Goal: Task Accomplishment & Management: Use online tool/utility

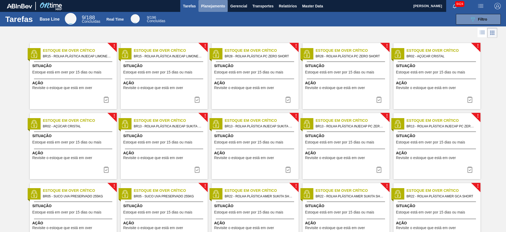
click at [221, 7] on span "Planejamento" at bounding box center [213, 6] width 24 height 6
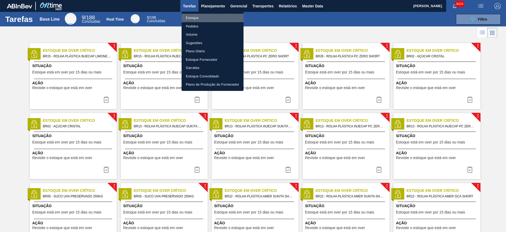
click at [209, 17] on li "Estoque" at bounding box center [213, 18] width 62 height 8
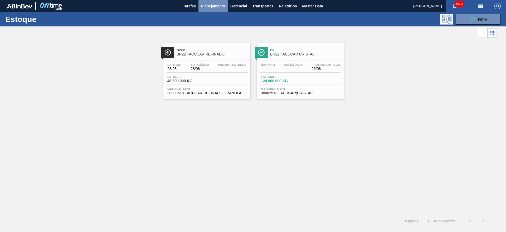
click at [216, 2] on button "Planejamento" at bounding box center [213, 6] width 29 height 12
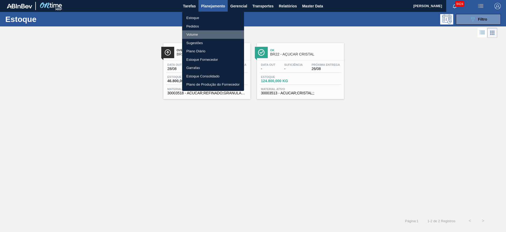
click at [203, 32] on li "Volume" at bounding box center [213, 34] width 62 height 8
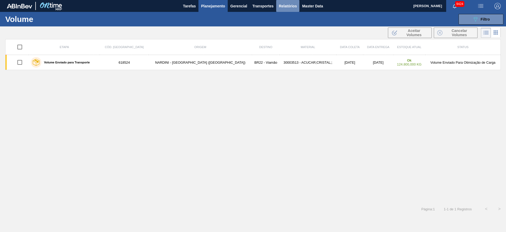
click at [288, 5] on span "Relatórios" at bounding box center [288, 6] width 18 height 6
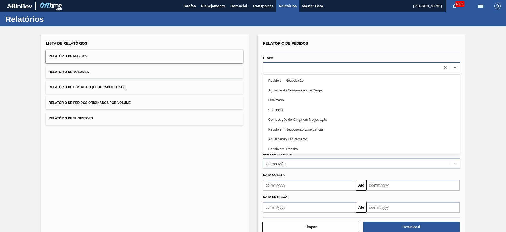
click at [293, 68] on div at bounding box center [353, 67] width 178 height 8
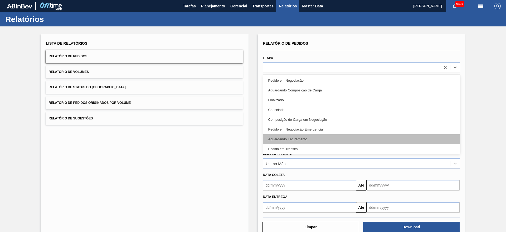
click at [293, 139] on div "Aguardando Faturamento" at bounding box center [361, 139] width 197 height 10
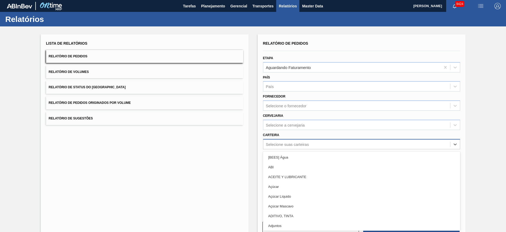
click at [293, 141] on div "Selecione suas carteiras" at bounding box center [357, 144] width 187 height 8
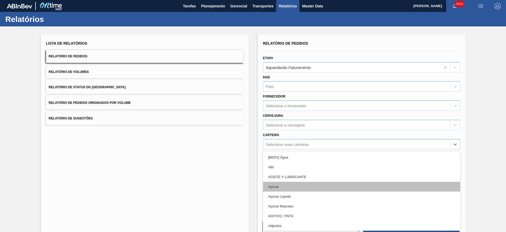
click at [291, 184] on div "Açúcar" at bounding box center [361, 186] width 197 height 10
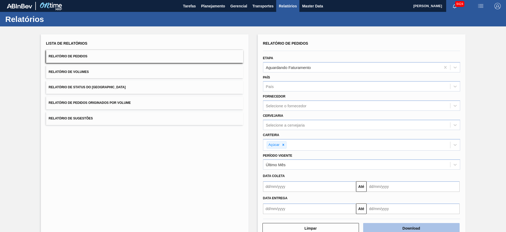
click at [394, 230] on button "Download" at bounding box center [412, 228] width 97 height 11
click at [205, 5] on span "Planejamento" at bounding box center [213, 6] width 24 height 6
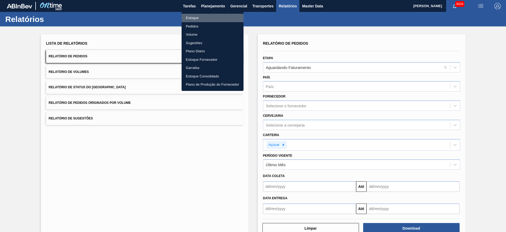
click at [201, 17] on li "Estoque" at bounding box center [213, 18] width 62 height 8
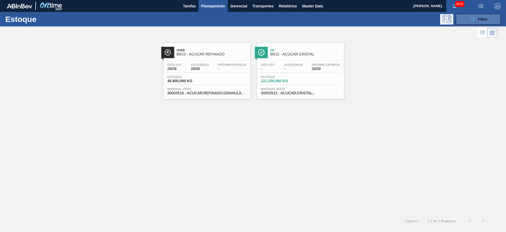
click at [472, 20] on icon "089F7B8B-B2A5-4AFE-B5C0-19BA573D28AC" at bounding box center [473, 19] width 6 height 6
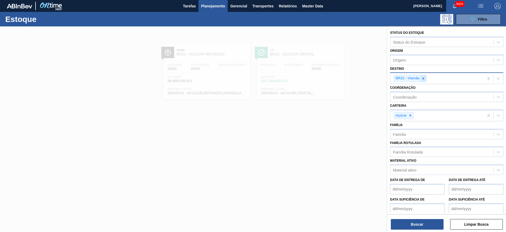
click at [425, 80] on icon at bounding box center [424, 79] width 4 height 4
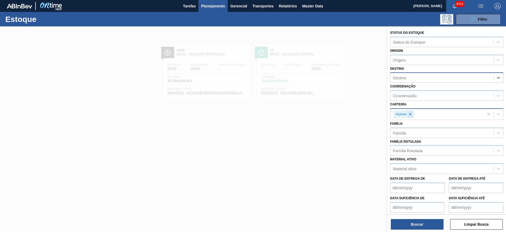
click at [411, 113] on icon at bounding box center [411, 114] width 4 height 4
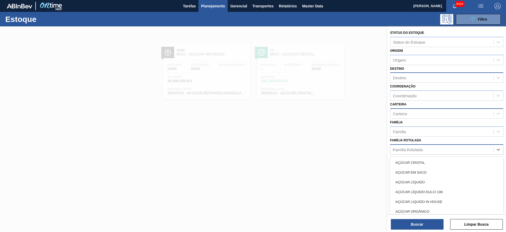
click at [411, 152] on div "Família Rotulada c" at bounding box center [442, 149] width 103 height 8
type Rotulada "citru"
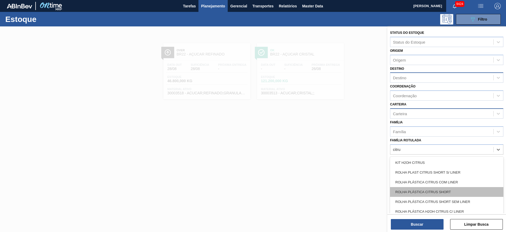
click at [420, 192] on div "ROLHA PLÁSTICA CITRUS SHORT" at bounding box center [446, 192] width 113 height 10
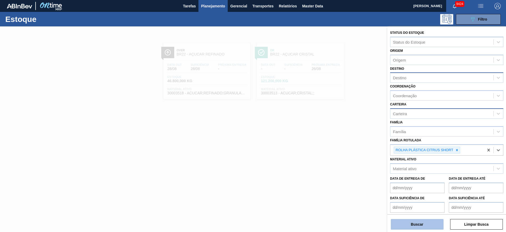
click at [416, 221] on button "Buscar" at bounding box center [417, 224] width 53 height 11
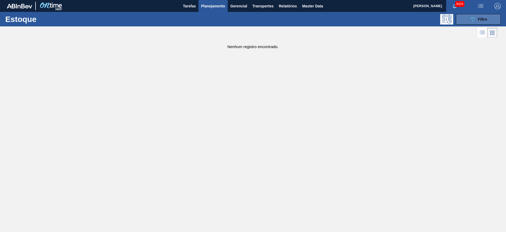
click at [472, 22] on button "089F7B8B-B2A5-4AFE-B5C0-19BA573D28AC Filtro" at bounding box center [478, 19] width 45 height 11
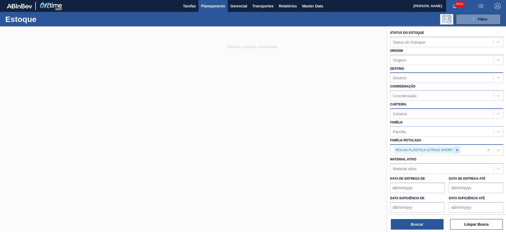
click at [456, 148] on icon at bounding box center [458, 150] width 4 height 4
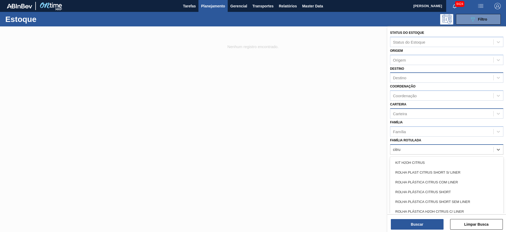
type Rotulada "citrus"
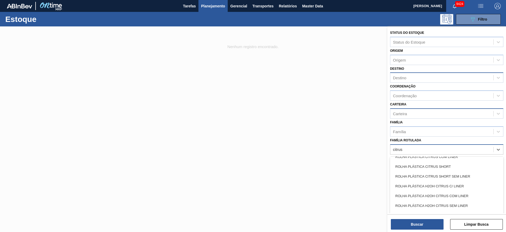
scroll to position [27, 0]
click at [444, 210] on div "ROLHA PLÁSTICA H2OH CITRUS SHORT S/ LINER" at bounding box center [446, 214] width 113 height 10
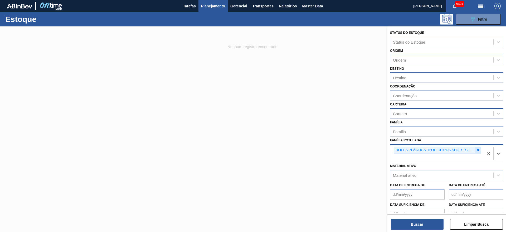
click at [478, 148] on icon at bounding box center [479, 150] width 4 height 4
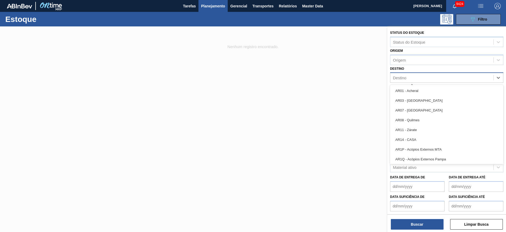
click at [412, 75] on div "Destino" at bounding box center [442, 78] width 103 height 8
type input "15"
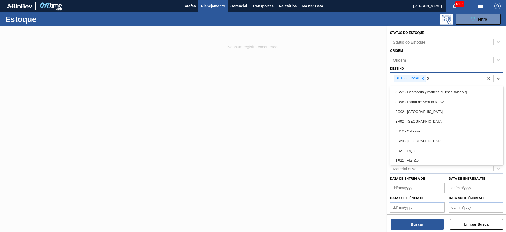
type input "23"
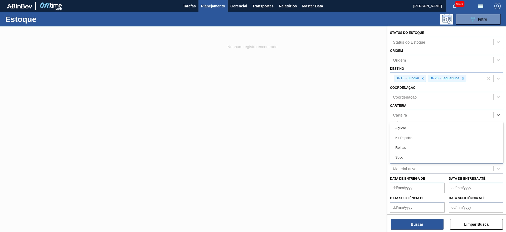
click at [412, 112] on div "Carteira" at bounding box center [442, 115] width 103 height 8
click at [408, 144] on div "Rolhas" at bounding box center [446, 147] width 113 height 10
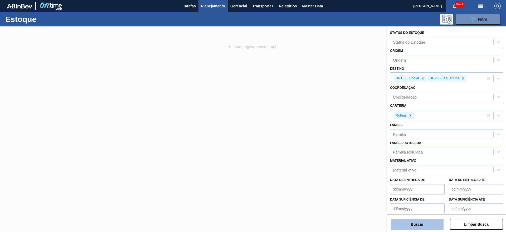
click at [414, 223] on button "Buscar" at bounding box center [417, 224] width 53 height 11
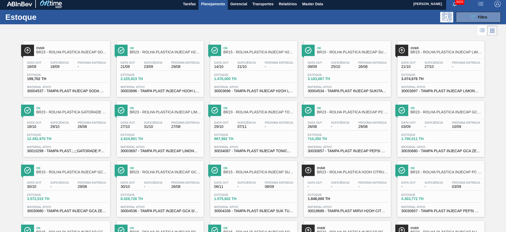
scroll to position [0, 0]
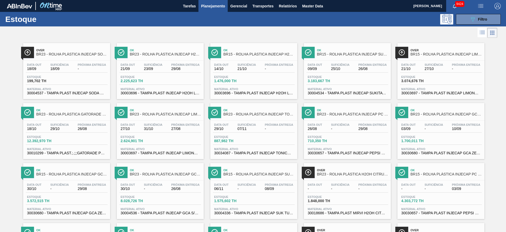
click at [289, 39] on div at bounding box center [249, 32] width 498 height 13
click at [252, 24] on div "089F7B8B-B2A5-4AFE-B5C0-19BA573D28AC Filtro" at bounding box center [294, 19] width 420 height 11
click at [213, 8] on span "Planejamento" at bounding box center [213, 6] width 24 height 6
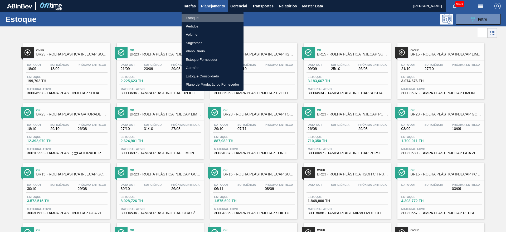
click at [211, 17] on li "Estoque" at bounding box center [213, 18] width 62 height 8
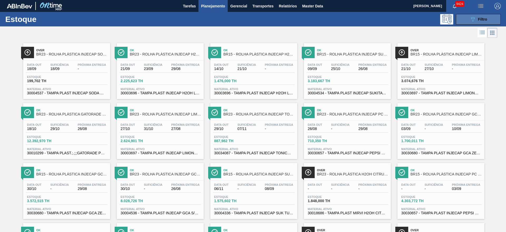
click at [475, 22] on icon "089F7B8B-B2A5-4AFE-B5C0-19BA573D28AC" at bounding box center [473, 19] width 6 height 6
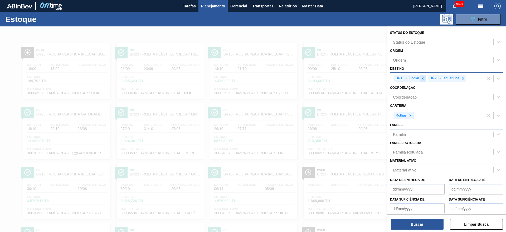
click at [423, 80] on div at bounding box center [423, 78] width 6 height 7
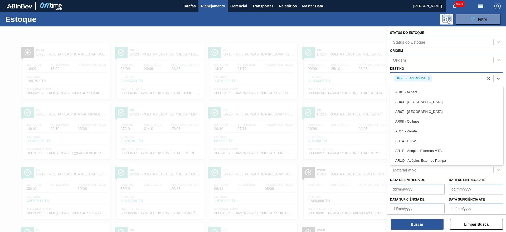
click at [423, 80] on div "BR23 - Jaguariúna" at bounding box center [410, 78] width 32 height 7
click at [428, 78] on icon at bounding box center [430, 79] width 4 height 4
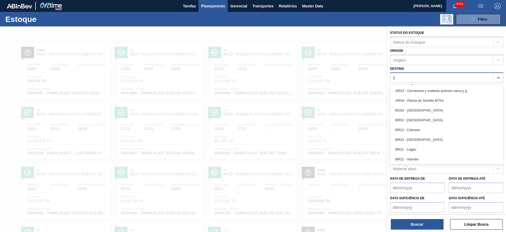
type input "22"
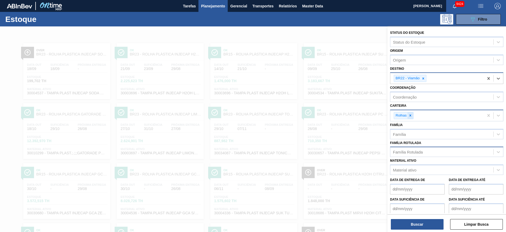
click at [412, 118] on div at bounding box center [411, 115] width 6 height 7
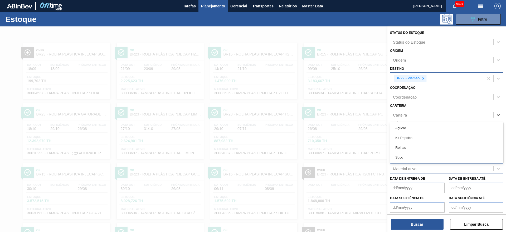
click at [412, 118] on div "Carteira" at bounding box center [442, 115] width 103 height 8
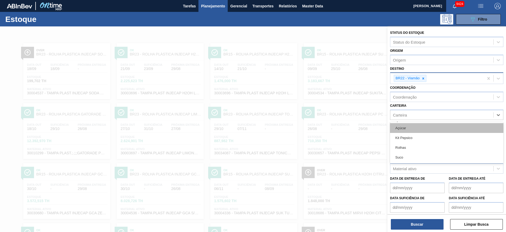
click at [417, 124] on div "Açúcar" at bounding box center [446, 128] width 113 height 10
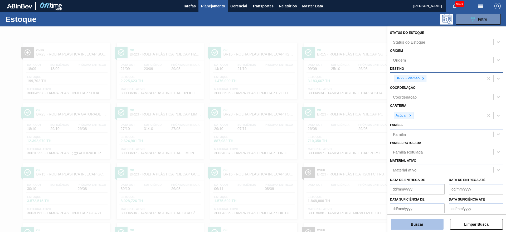
click at [414, 223] on button "Buscar" at bounding box center [417, 224] width 53 height 11
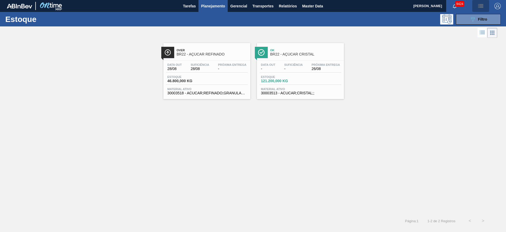
click at [482, 9] on button "button" at bounding box center [481, 6] width 17 height 12
click at [474, 21] on li "Pedido Contingência" at bounding box center [478, 18] width 48 height 9
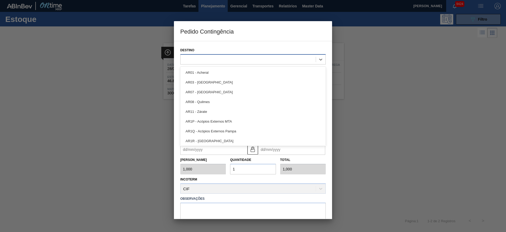
click at [231, 57] on div at bounding box center [248, 59] width 135 height 8
type input "22"
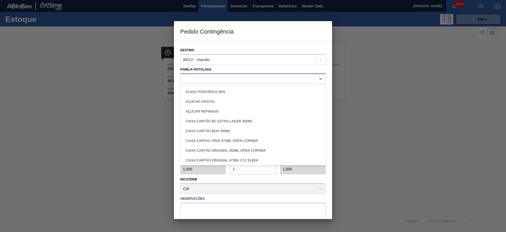
click at [224, 75] on div at bounding box center [248, 79] width 135 height 8
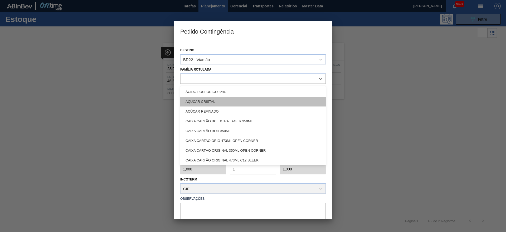
click at [218, 99] on div "AÇÚCAR CRISTAL" at bounding box center [253, 102] width 146 height 10
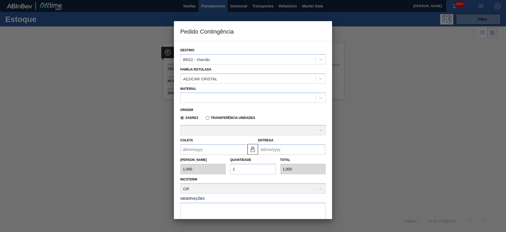
click at [209, 103] on div "Origem Xadrez Transferência Unidades" at bounding box center [253, 113] width 150 height 21
click at [209, 99] on div at bounding box center [248, 98] width 135 height 8
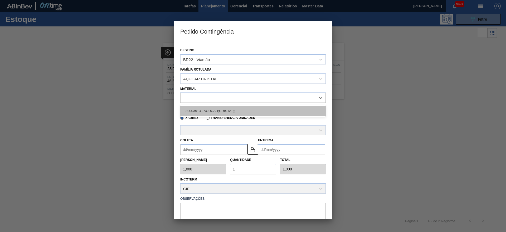
click at [216, 110] on div "30003513 - ACUCAR;CRISTAL;;" at bounding box center [253, 111] width 146 height 10
type input "31.000,000"
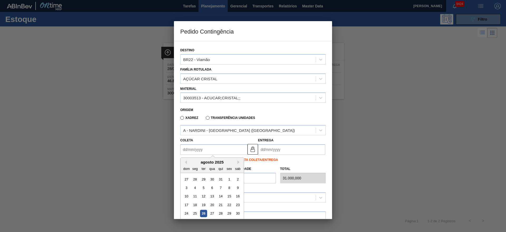
click at [196, 147] on input "Coleta" at bounding box center [213, 149] width 67 height 11
click at [206, 213] on div "26" at bounding box center [203, 213] width 7 height 7
type input "[DATE]"
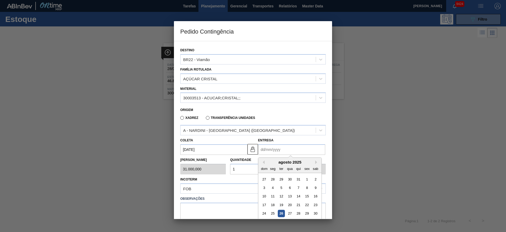
drag, startPoint x: 265, startPoint y: 147, endPoint x: 294, endPoint y: 216, distance: 74.1
click at [294, 155] on div "Previous Month Next Month agosto 2025 dom seg ter qua qui sex sab 27 28 29 30 3…" at bounding box center [291, 149] width 67 height 11
click at [296, 214] on div "28" at bounding box center [298, 213] width 7 height 7
type input "28/08/2025"
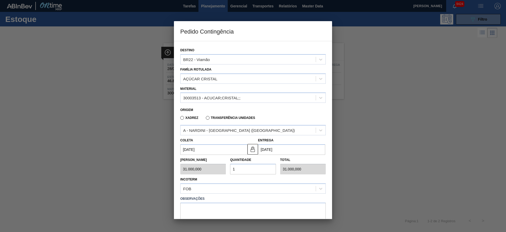
scroll to position [27, 0]
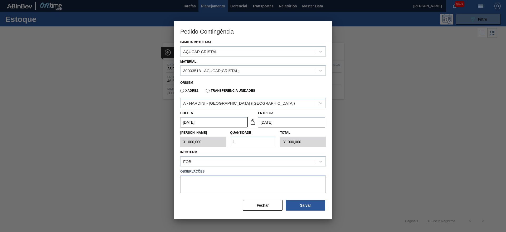
click at [262, 193] on div "Destino BR22 - Viamão Família Rotulada AÇÚCAR CRISTAL Material 30003513 - ACUCA…" at bounding box center [253, 112] width 146 height 195
click at [265, 189] on textarea at bounding box center [253, 183] width 146 height 17
type textarea "."
click at [305, 203] on button "Salvar" at bounding box center [306, 205] width 40 height 11
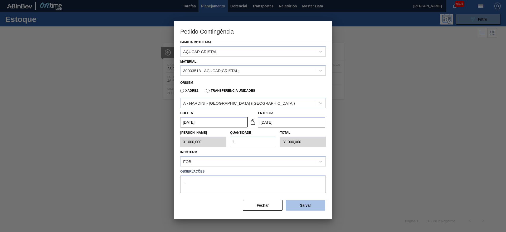
type input "1,000"
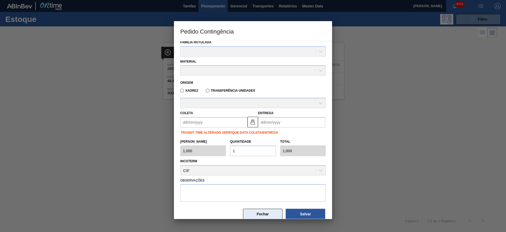
click at [268, 215] on button "Fechar" at bounding box center [263, 213] width 40 height 11
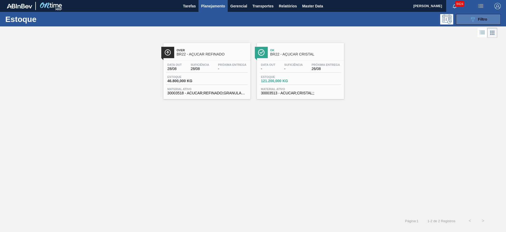
click at [481, 23] on button "089F7B8B-B2A5-4AFE-B5C0-19BA573D28AC Filtro" at bounding box center [478, 19] width 45 height 11
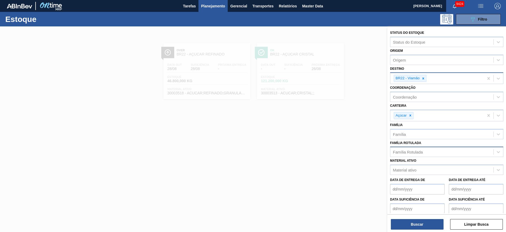
click at [215, 114] on div at bounding box center [253, 142] width 506 height 232
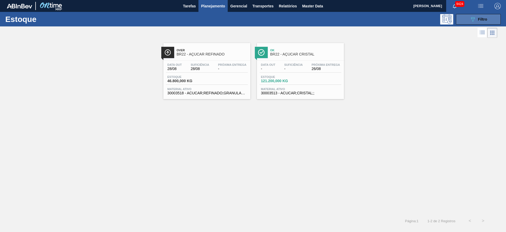
click at [470, 19] on button "089F7B8B-B2A5-4AFE-B5C0-19BA573D28AC Filtro" at bounding box center [478, 19] width 45 height 11
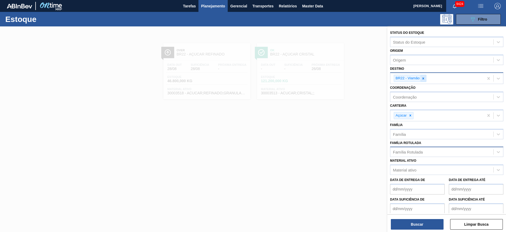
click at [425, 76] on div at bounding box center [424, 78] width 6 height 7
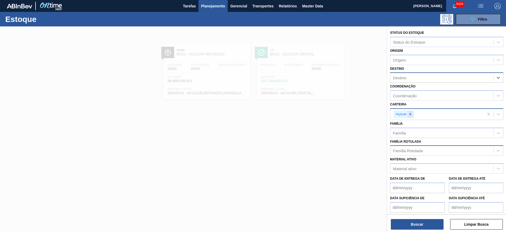
click at [409, 112] on div at bounding box center [411, 114] width 6 height 7
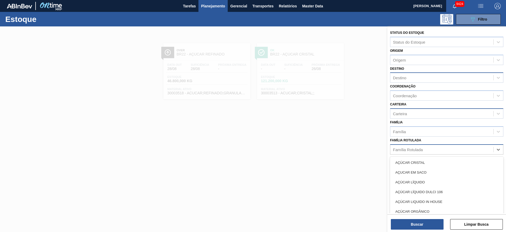
click at [410, 151] on div "Família Rotulada" at bounding box center [408, 149] width 30 height 4
type Rotulada "pc"
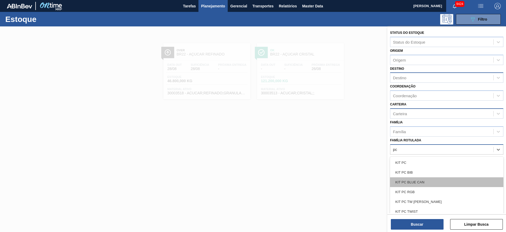
click at [410, 179] on div "KIT PC BLUE CAN" at bounding box center [446, 182] width 113 height 10
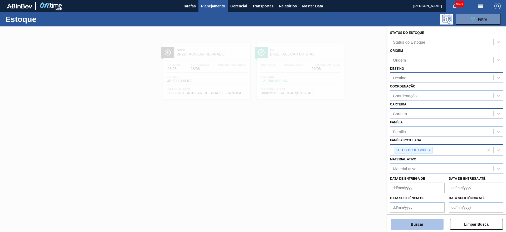
click at [414, 227] on button "Buscar" at bounding box center [417, 224] width 53 height 11
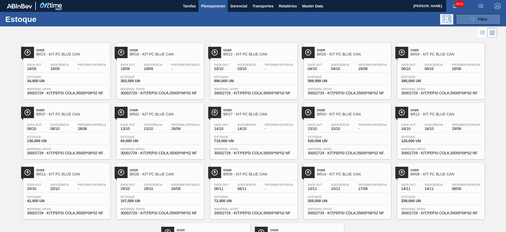
click at [474, 16] on button "089F7B8B-B2A5-4AFE-B5C0-19BA573D28AC Filtro" at bounding box center [478, 19] width 45 height 11
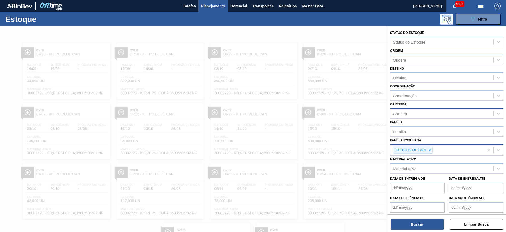
click at [298, 34] on div at bounding box center [253, 142] width 506 height 232
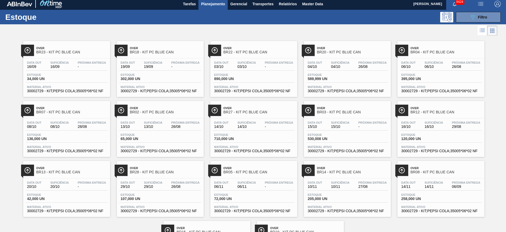
scroll to position [0, 0]
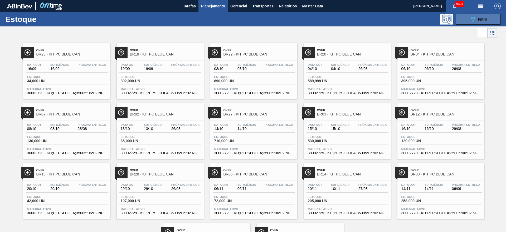
click at [470, 15] on button "089F7B8B-B2A5-4AFE-B5C0-19BA573D28AC Filtro" at bounding box center [478, 19] width 45 height 11
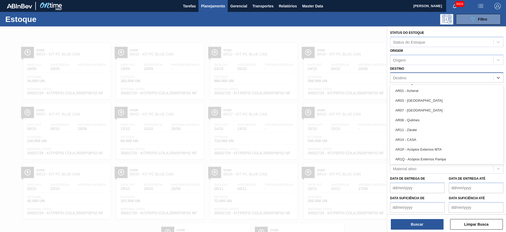
click at [421, 76] on div "Destino" at bounding box center [442, 78] width 103 height 8
type input "22"
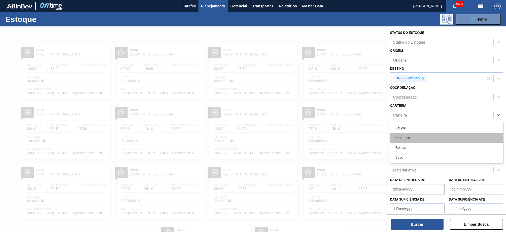
drag, startPoint x: 414, startPoint y: 115, endPoint x: 415, endPoint y: 134, distance: 18.8
click at [415, 120] on div "option Açúcar, deselected. option Açúcar focused, 1 of 4. 4 results available. …" at bounding box center [446, 114] width 113 height 10
click at [415, 134] on div "Kit Pepsico" at bounding box center [446, 138] width 113 height 10
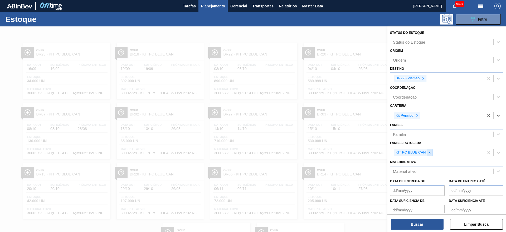
click at [429, 149] on div at bounding box center [430, 152] width 6 height 7
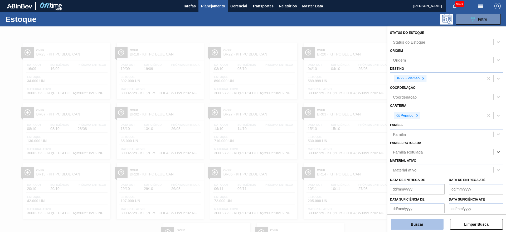
click at [421, 221] on button "Buscar" at bounding box center [417, 224] width 53 height 11
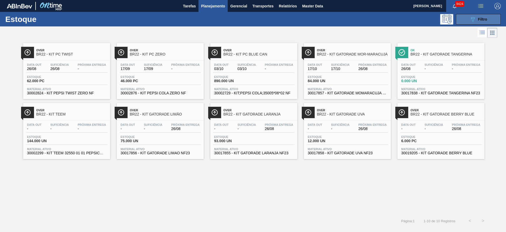
click at [474, 16] on icon "089F7B8B-B2A5-4AFE-B5C0-19BA573D28AC" at bounding box center [473, 19] width 6 height 6
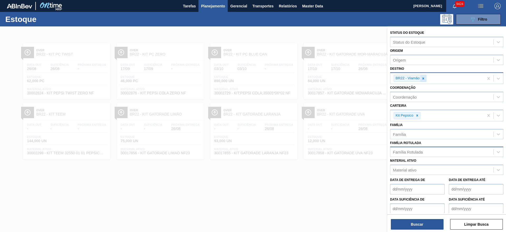
click at [423, 77] on icon at bounding box center [424, 79] width 4 height 4
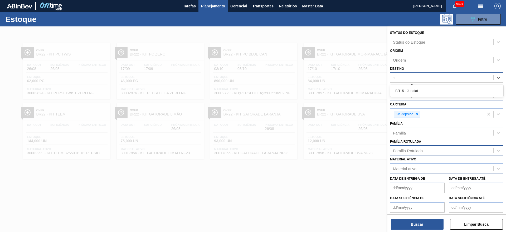
type input "15"
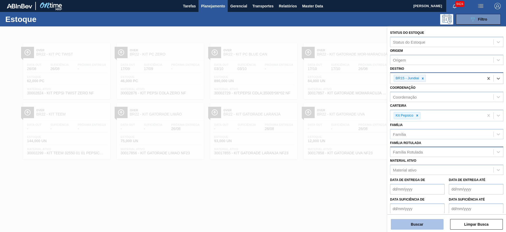
drag, startPoint x: 417, startPoint y: 115, endPoint x: 414, endPoint y: 222, distance: 107.4
click at [414, 213] on div "Status do Estoque Status do Estoque Origem Origem Destino option BR15 - Jundiaí…" at bounding box center [447, 119] width 119 height 187
click at [414, 222] on button "Buscar" at bounding box center [417, 224] width 53 height 11
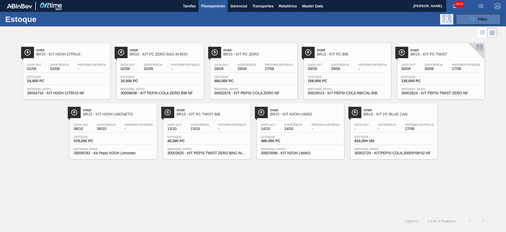
click at [470, 20] on button "089F7B8B-B2A5-4AFE-B5C0-19BA573D28AC Filtro" at bounding box center [478, 19] width 45 height 11
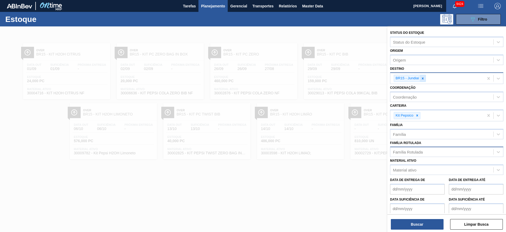
click at [424, 79] on icon at bounding box center [423, 79] width 4 height 4
type input "3"
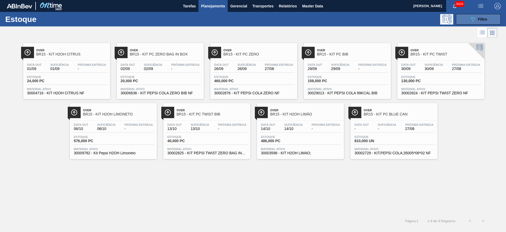
click at [474, 23] on button "089F7B8B-B2A5-4AFE-B5C0-19BA573D28AC Filtro" at bounding box center [478, 19] width 45 height 11
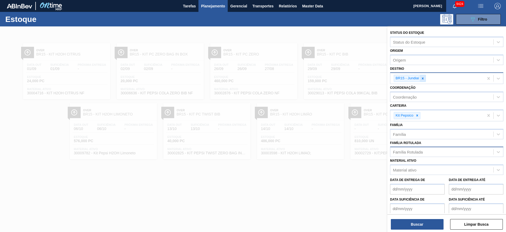
click at [426, 79] on div at bounding box center [423, 78] width 6 height 7
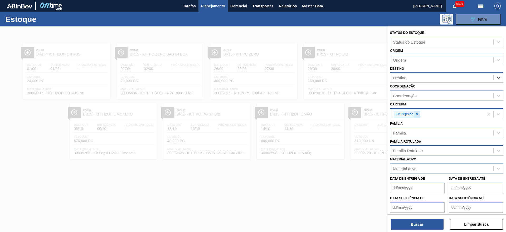
click at [416, 115] on icon at bounding box center [418, 114] width 4 height 4
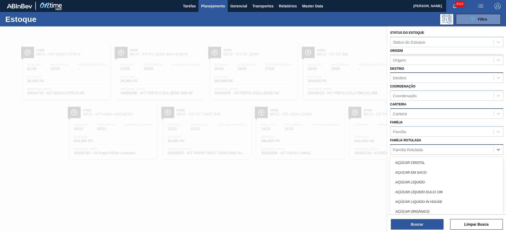
click at [415, 152] on div "Família Rotulada" at bounding box center [442, 149] width 103 height 8
type Rotulada "h2o"
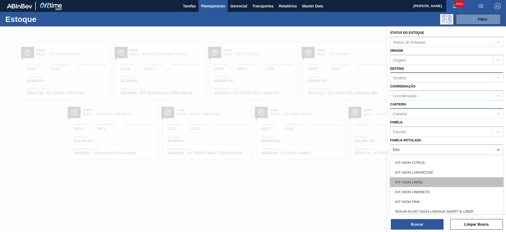
click at [414, 181] on div "KIT H2OH LIMÃO" at bounding box center [446, 182] width 113 height 10
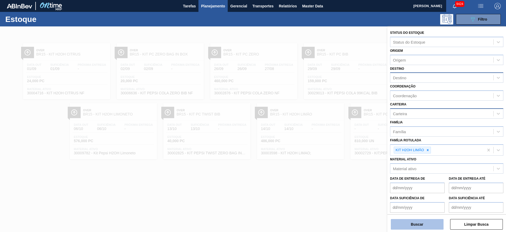
click at [413, 228] on button "Buscar" at bounding box center [417, 224] width 53 height 11
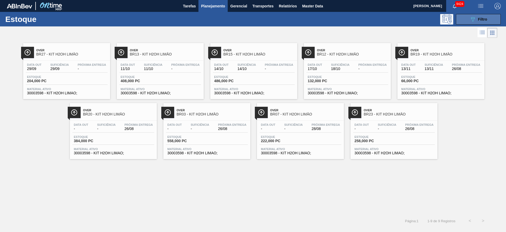
click at [478, 15] on button "089F7B8B-B2A5-4AFE-B5C0-19BA573D28AC Filtro" at bounding box center [478, 19] width 45 height 11
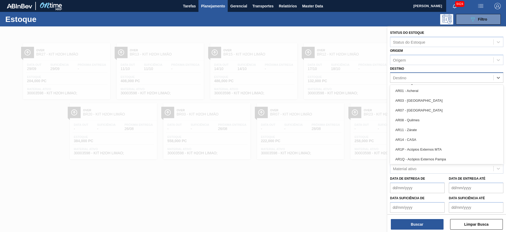
click at [421, 80] on div "Destino" at bounding box center [442, 78] width 103 height 8
type input "22"
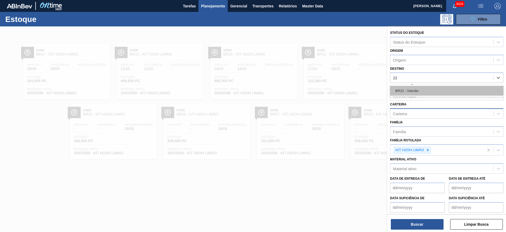
click at [417, 89] on div "BR22 - Viamão" at bounding box center [446, 91] width 113 height 10
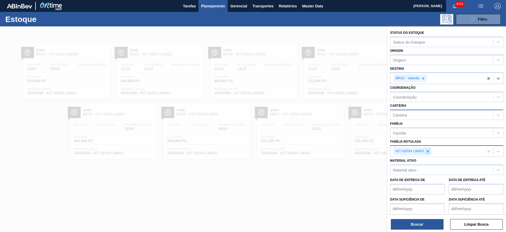
click at [429, 150] on icon at bounding box center [428, 151] width 4 height 4
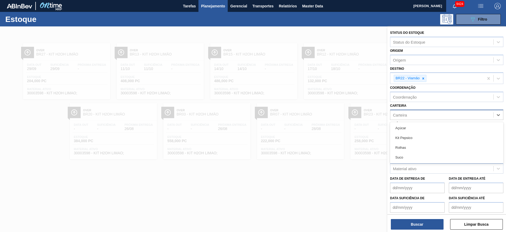
click at [416, 110] on div "Carteira" at bounding box center [446, 114] width 113 height 10
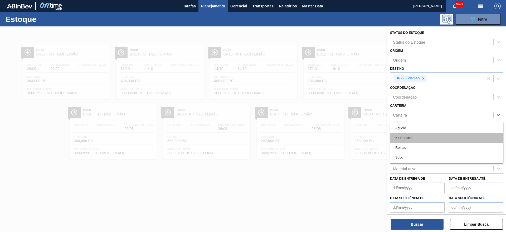
click at [422, 135] on div "Kit Pepsico" at bounding box center [446, 138] width 113 height 10
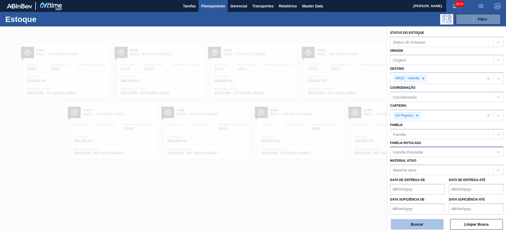
click at [419, 219] on button "Buscar" at bounding box center [417, 224] width 53 height 11
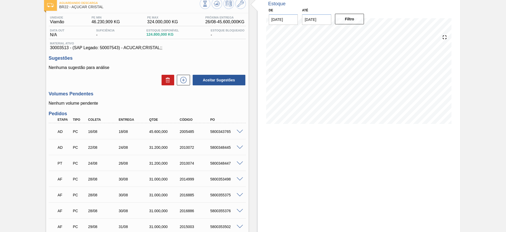
scroll to position [48, 0]
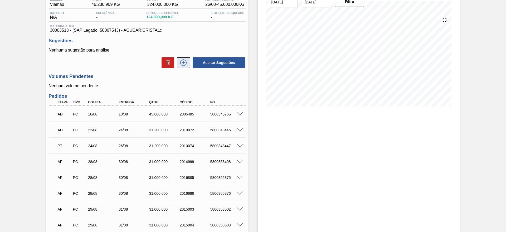
click at [183, 62] on icon at bounding box center [183, 62] width 8 height 6
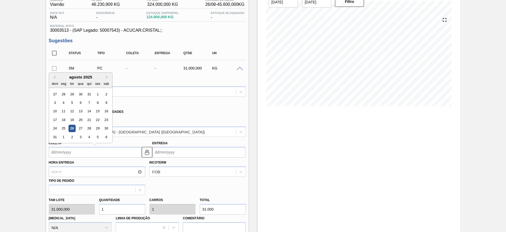
click at [59, 153] on input "Coleta" at bounding box center [95, 152] width 93 height 11
click at [88, 130] on div "28" at bounding box center [88, 128] width 7 height 7
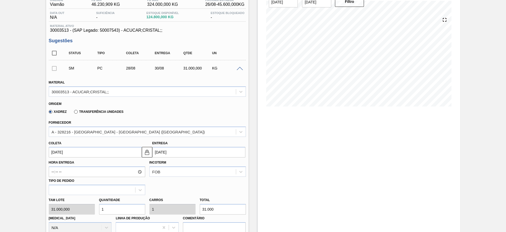
type input "[DATE]"
type input "30/08/2025"
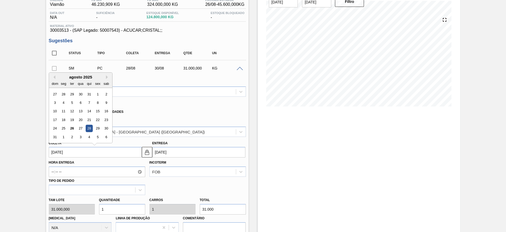
click at [64, 148] on input "28/08/2025" at bounding box center [95, 152] width 93 height 11
click at [81, 127] on div "27" at bounding box center [80, 128] width 7 height 7
type input "27/08/2025"
type input "29/08/2025"
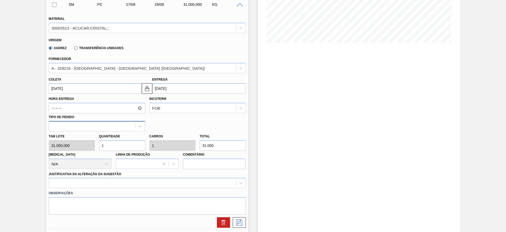
scroll to position [113, 0]
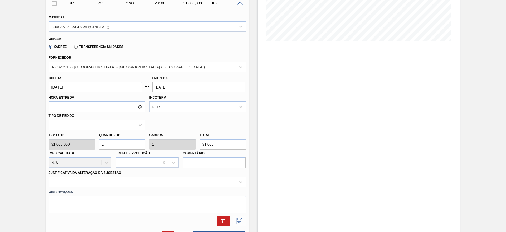
click at [112, 142] on input "1" at bounding box center [122, 144] width 46 height 11
type input "2"
type input "62.000"
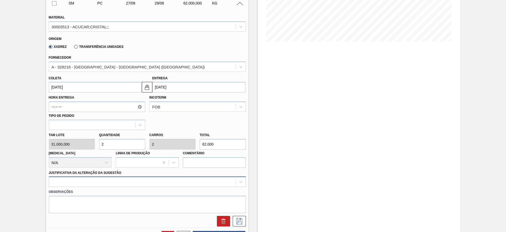
type input "2"
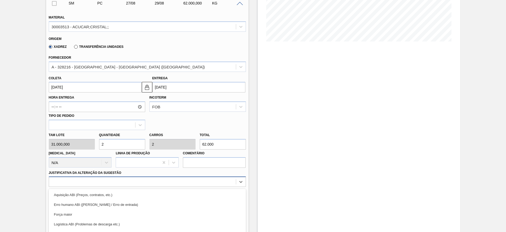
scroll to position [151, 0]
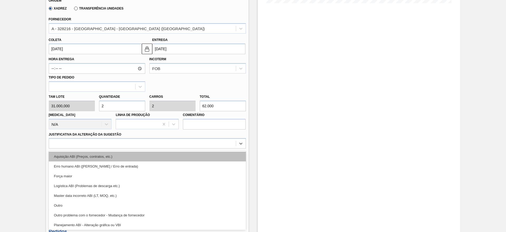
drag, startPoint x: 188, startPoint y: 184, endPoint x: 207, endPoint y: 155, distance: 34.7
click at [207, 148] on div "option Erro humano ABI (Cálculo / Erro de entrada) focused, 2 of 18. 18 results…" at bounding box center [147, 143] width 197 height 10
click at [207, 155] on div "Aquisição ABI (Preços, contratos, etc.)" at bounding box center [147, 156] width 197 height 10
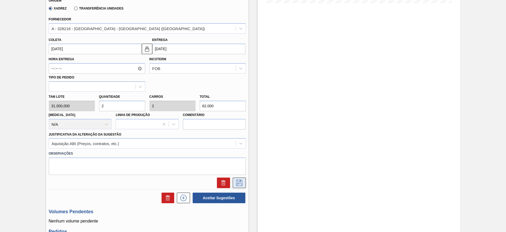
click at [237, 182] on icon at bounding box center [239, 182] width 8 height 6
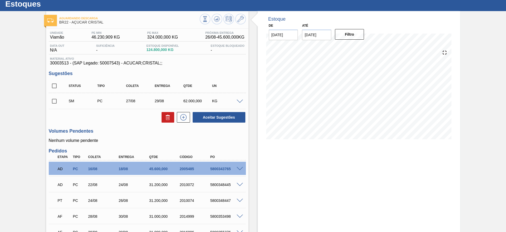
scroll to position [13, 0]
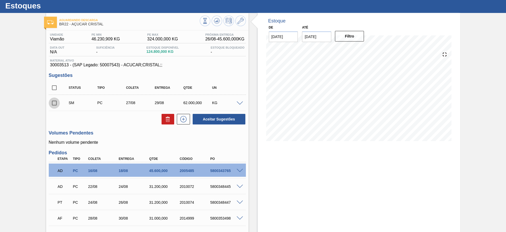
click at [55, 103] on input "checkbox" at bounding box center [54, 102] width 11 height 11
click at [229, 119] on button "Aceitar Sugestões" at bounding box center [219, 119] width 53 height 11
checkbox input "false"
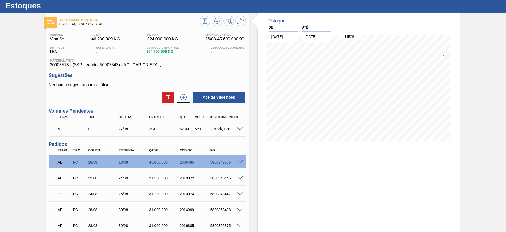
scroll to position [0, 0]
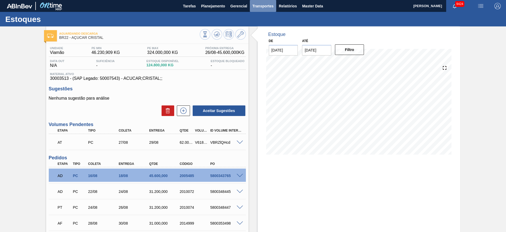
click at [269, 1] on button "Transportes" at bounding box center [263, 6] width 26 height 12
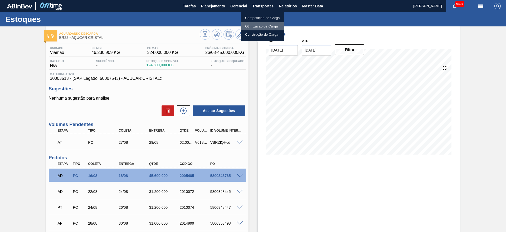
click at [260, 23] on li "Otimização de Carga" at bounding box center [262, 26] width 43 height 8
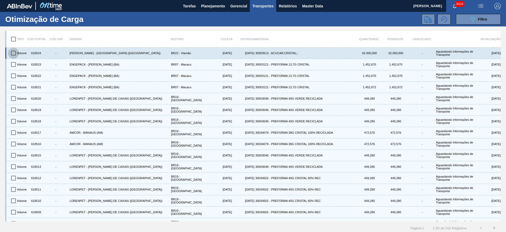
click at [9, 53] on input "checkbox" at bounding box center [13, 52] width 11 height 11
checkbox input "true"
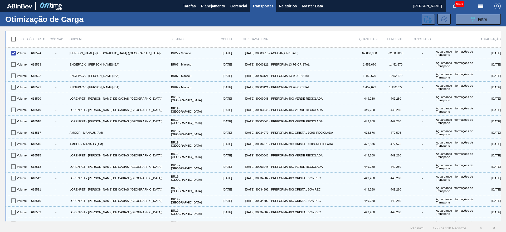
click at [426, 21] on icon at bounding box center [429, 19] width 8 height 8
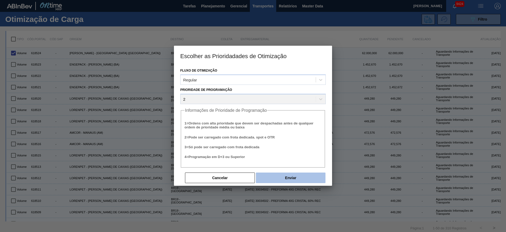
click at [291, 176] on button "Enviar" at bounding box center [291, 177] width 70 height 11
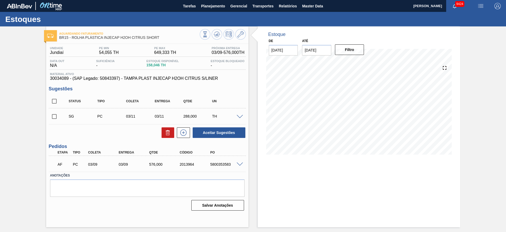
click at [217, 165] on div "5800353583" at bounding box center [226, 164] width 34 height 4
copy div "5800353583"
click at [258, 196] on div "Estoque De 26/08/2025 Até 09/09/2025 Filtro 01/09 Projeção de Estoque 103.512 N…" at bounding box center [359, 126] width 203 height 200
click at [224, 165] on div "5800353583" at bounding box center [226, 164] width 34 height 4
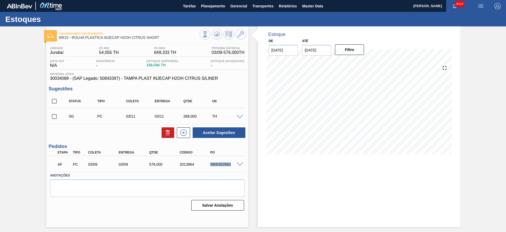
click at [224, 165] on div "5800353583" at bounding box center [226, 164] width 34 height 4
copy div "5800353583"
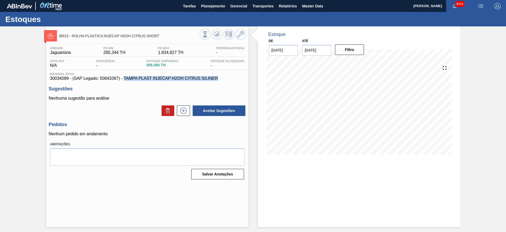
drag, startPoint x: 220, startPoint y: 77, endPoint x: 125, endPoint y: 79, distance: 95.3
click at [125, 79] on span "30034089 - (SAP Legado: 50843397) - TAMPA PLAST INJECAP H2OH CITRUS S/LINER" at bounding box center [147, 78] width 195 height 5
copy span "TAMPA PLAST INJECAP H2OH CITRUS S/LINER"
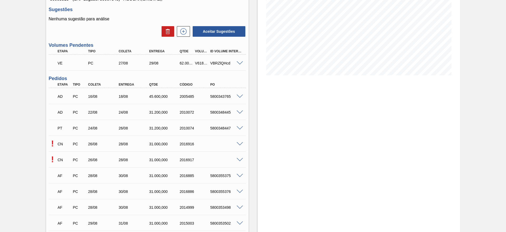
scroll to position [81, 0]
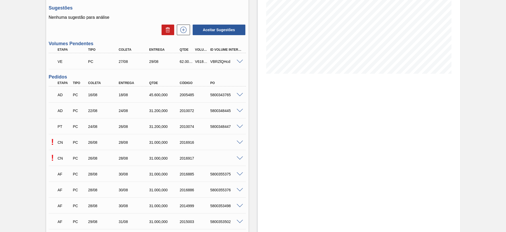
click at [240, 142] on span at bounding box center [240, 142] width 6 height 4
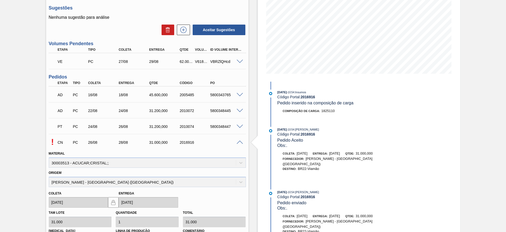
drag, startPoint x: 240, startPoint y: 142, endPoint x: 218, endPoint y: 155, distance: 25.1
click at [218, 155] on div "Material 30003513 - ACUCAR;CRISTAL;;" at bounding box center [147, 159] width 197 height 18
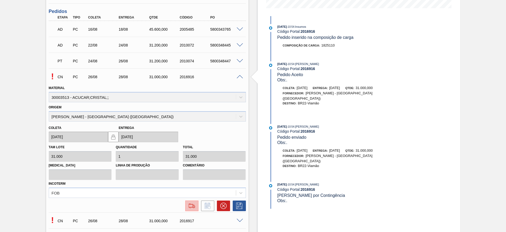
click at [193, 209] on button at bounding box center [191, 205] width 13 height 11
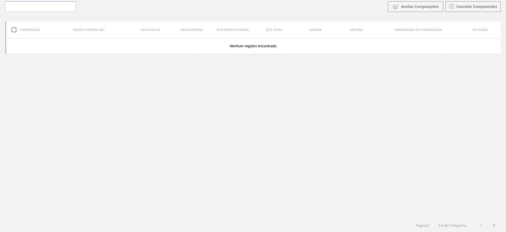
scroll to position [38, 0]
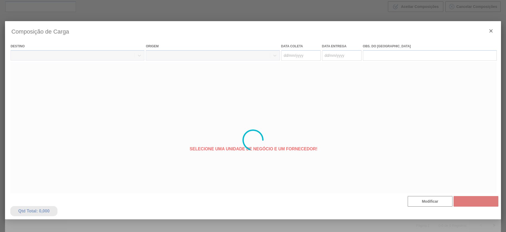
type coleta "26/08/2025"
type entrega "28/08/2025"
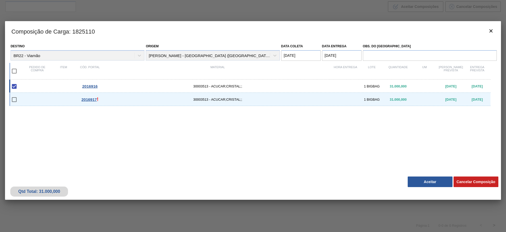
click at [425, 178] on button "Aceitar" at bounding box center [430, 181] width 45 height 11
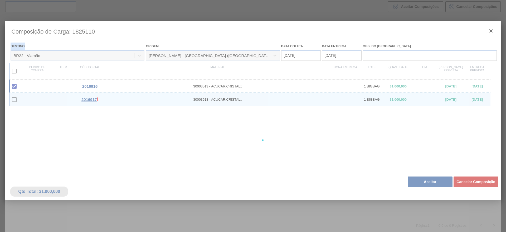
click at [425, 178] on div at bounding box center [253, 139] width 496 height 237
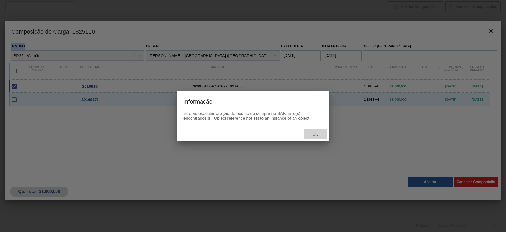
click at [319, 135] on span "Ok" at bounding box center [316, 134] width 14 height 4
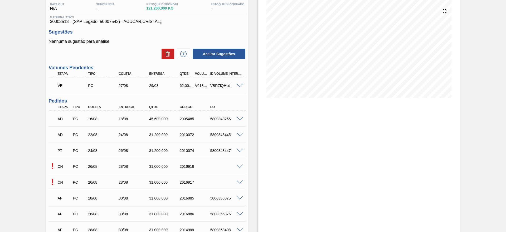
scroll to position [58, 0]
click at [240, 180] on span at bounding box center [240, 181] width 6 height 4
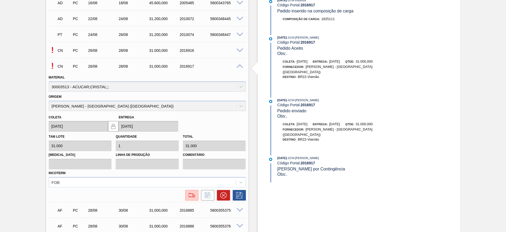
scroll to position [176, 0]
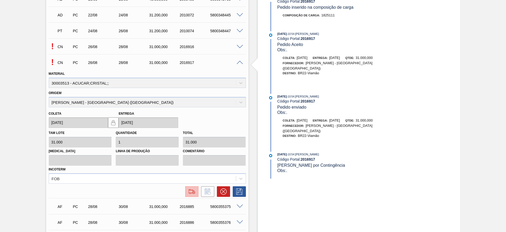
click at [193, 194] on img at bounding box center [192, 191] width 8 height 6
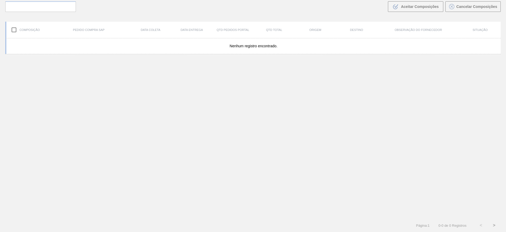
scroll to position [38, 0]
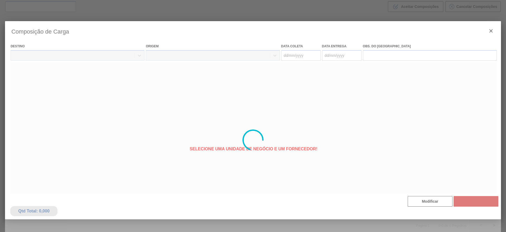
type coleta "[DATE]"
type entrega "28/08/2025"
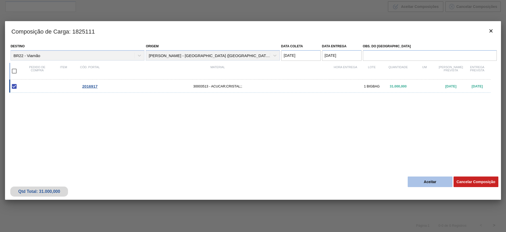
click at [419, 178] on button "Aceitar" at bounding box center [430, 181] width 45 height 11
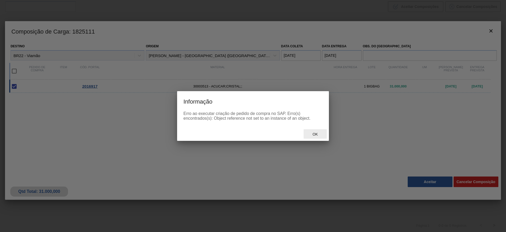
click at [321, 131] on div "Ok" at bounding box center [315, 134] width 23 height 10
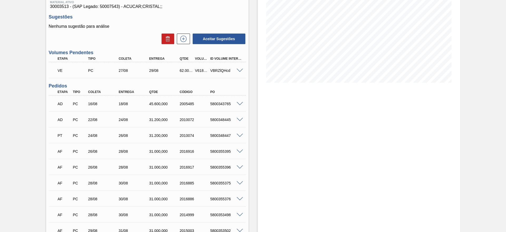
scroll to position [73, 0]
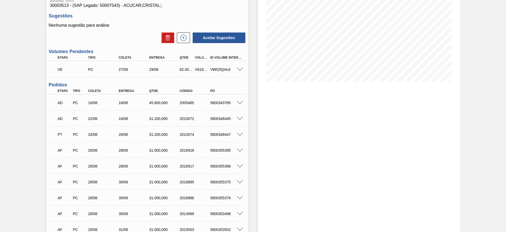
click at [222, 150] on div "5800355395" at bounding box center [226, 150] width 34 height 4
copy div "5800355395"
click at [222, 150] on div "5800355395" at bounding box center [226, 150] width 34 height 4
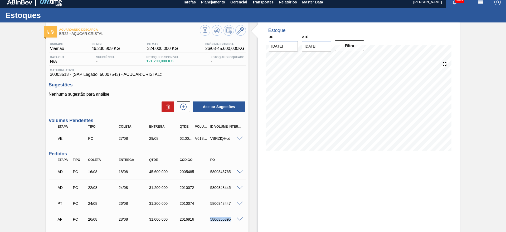
scroll to position [0, 0]
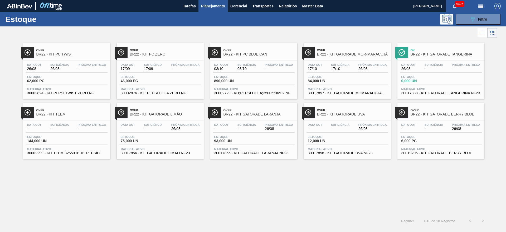
click at [469, 22] on button "089F7B8B-B2A5-4AFE-B5C0-19BA573D28AC Filtro" at bounding box center [478, 19] width 45 height 11
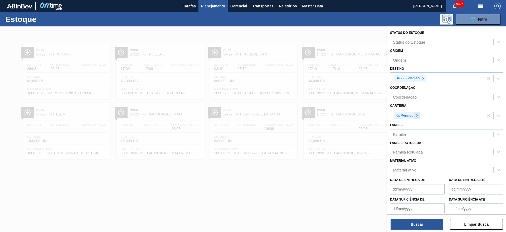
click at [419, 114] on icon at bounding box center [418, 115] width 4 height 4
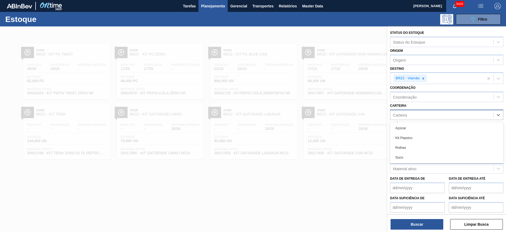
click at [419, 114] on div "Carteira" at bounding box center [442, 115] width 103 height 8
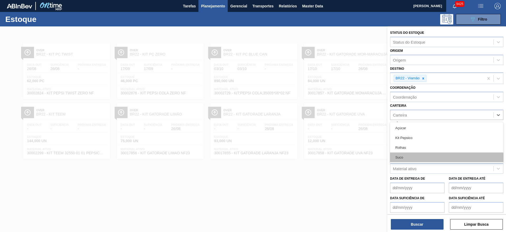
click at [408, 154] on div "Suco" at bounding box center [446, 157] width 113 height 10
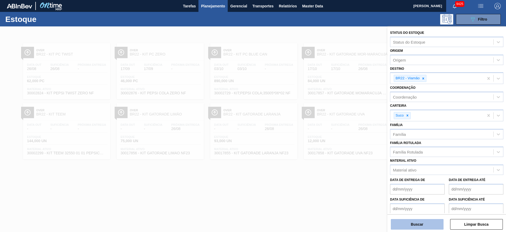
click at [407, 224] on button "Buscar" at bounding box center [417, 224] width 53 height 11
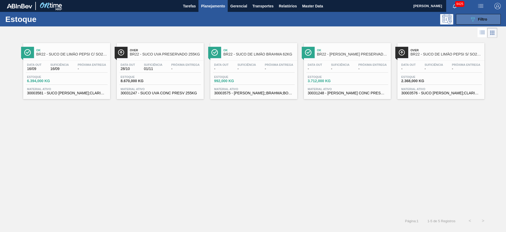
click at [462, 15] on button "089F7B8B-B2A5-4AFE-B5C0-19BA573D28AC Filtro" at bounding box center [478, 19] width 45 height 11
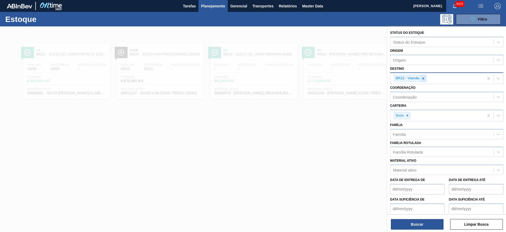
click at [422, 78] on icon at bounding box center [424, 79] width 4 height 4
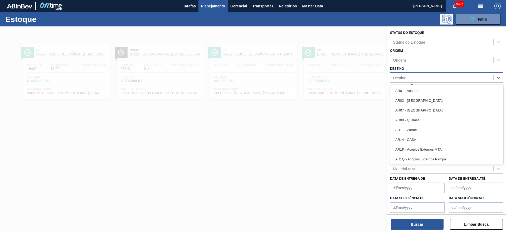
click at [422, 78] on div "Destino" at bounding box center [442, 78] width 103 height 8
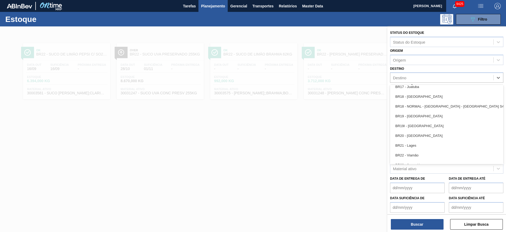
scroll to position [416, 0]
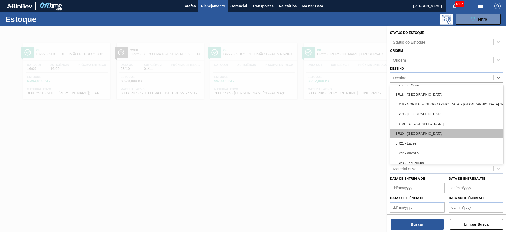
click at [421, 135] on div "BR20 - Sapucaia" at bounding box center [446, 133] width 113 height 10
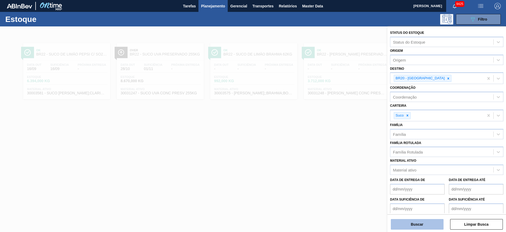
click at [408, 222] on button "Buscar" at bounding box center [417, 224] width 53 height 11
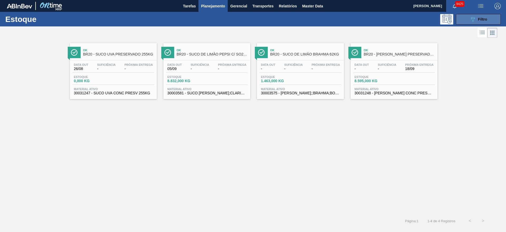
click at [485, 18] on span "Filtro" at bounding box center [483, 19] width 9 height 4
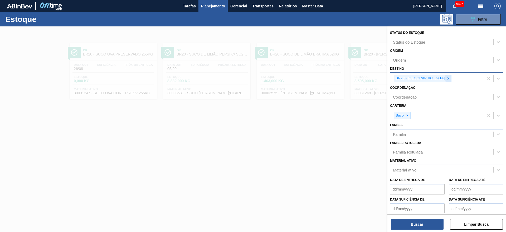
click at [446, 79] on div at bounding box center [449, 78] width 6 height 7
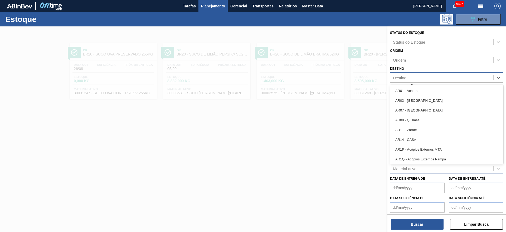
click at [424, 79] on div "Destino" at bounding box center [442, 78] width 103 height 8
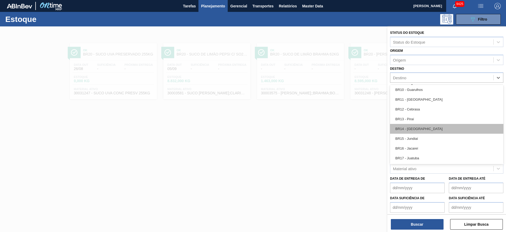
click at [413, 125] on div "BR14 - Curitibana" at bounding box center [446, 129] width 113 height 10
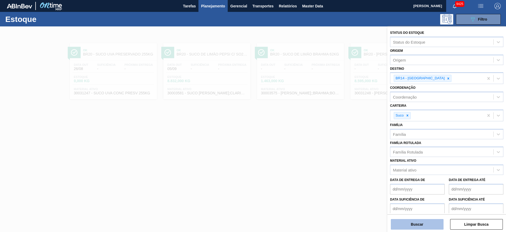
click at [407, 226] on button "Buscar" at bounding box center [417, 224] width 53 height 11
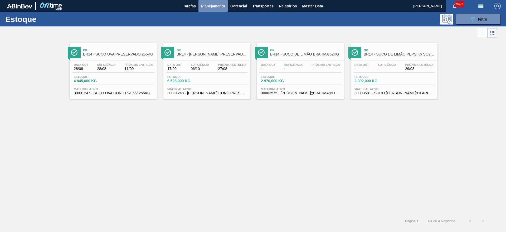
click at [218, 10] on button "Planejamento" at bounding box center [213, 6] width 29 height 12
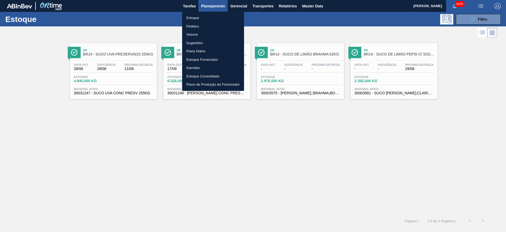
click at [473, 20] on div at bounding box center [253, 116] width 506 height 232
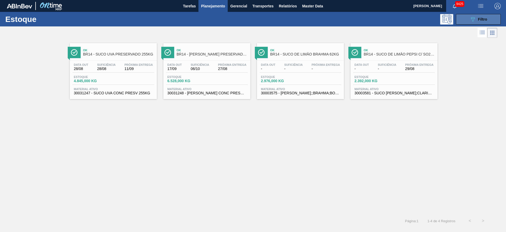
click at [465, 22] on button "089F7B8B-B2A5-4AFE-B5C0-19BA573D28AC Filtro" at bounding box center [478, 19] width 45 height 11
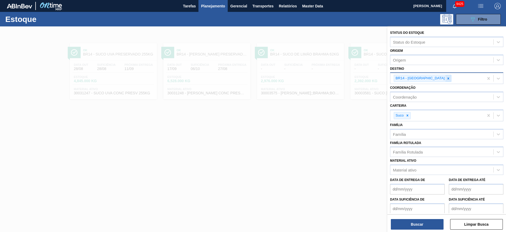
click at [446, 80] on div at bounding box center [449, 78] width 6 height 7
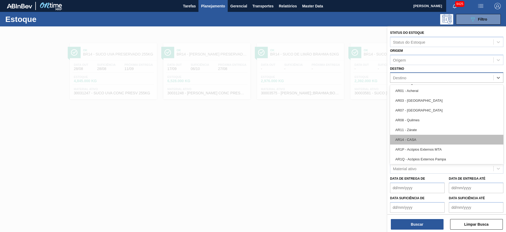
drag, startPoint x: 427, startPoint y: 80, endPoint x: 421, endPoint y: 138, distance: 57.8
click at [421, 83] on div "option BR14 - Curitibana, deselected. option AR01 - Acheral focused, 1 of 92. 9…" at bounding box center [446, 77] width 113 height 10
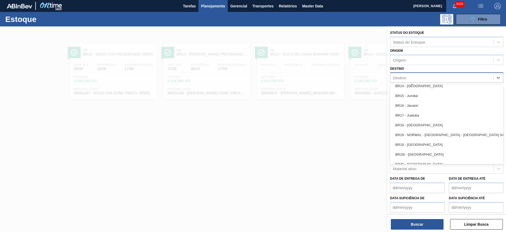
scroll to position [387, 0]
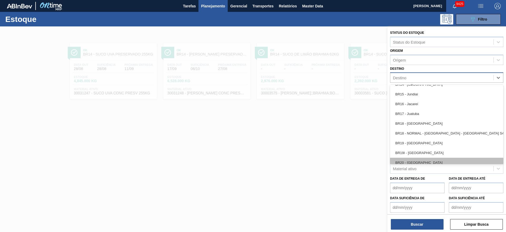
click at [415, 159] on div "BR20 - Sapucaia" at bounding box center [446, 162] width 113 height 10
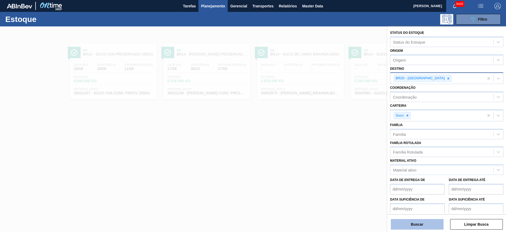
click at [405, 219] on button "Buscar" at bounding box center [417, 224] width 53 height 11
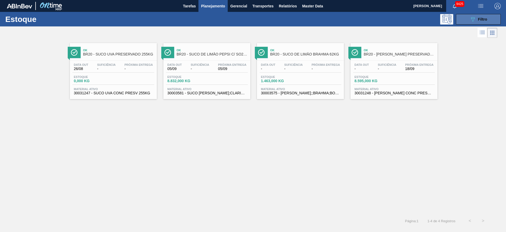
click at [481, 15] on button "089F7B8B-B2A5-4AFE-B5C0-19BA573D28AC Filtro" at bounding box center [478, 19] width 45 height 11
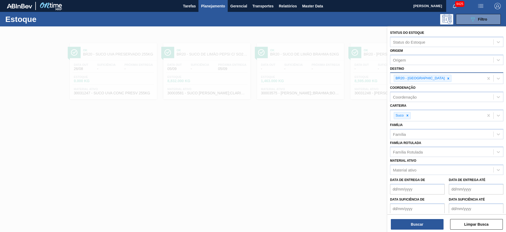
click at [447, 79] on icon at bounding box center [449, 79] width 4 height 4
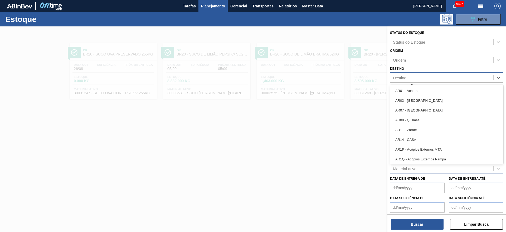
click at [427, 79] on div "Destino" at bounding box center [442, 78] width 103 height 8
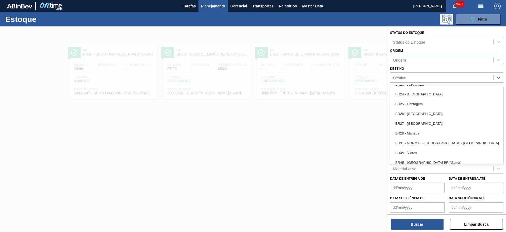
scroll to position [495, 0]
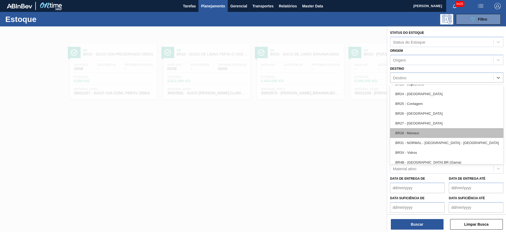
click at [416, 132] on div "BR28 - Manaus" at bounding box center [446, 133] width 113 height 10
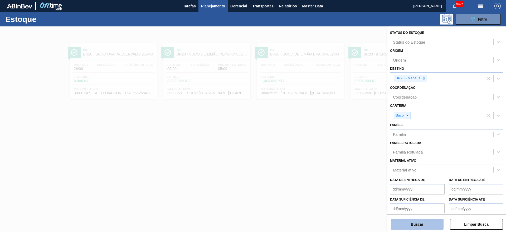
click at [410, 220] on button "Buscar" at bounding box center [417, 224] width 53 height 11
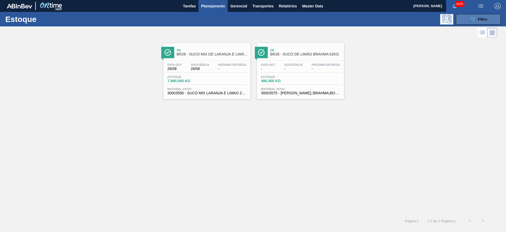
click at [476, 21] on icon "089F7B8B-B2A5-4AFE-B5C0-19BA573D28AC" at bounding box center [473, 19] width 6 height 6
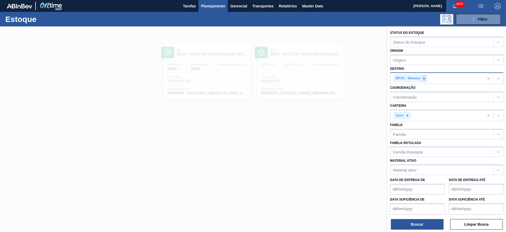
click at [423, 77] on icon at bounding box center [425, 79] width 4 height 4
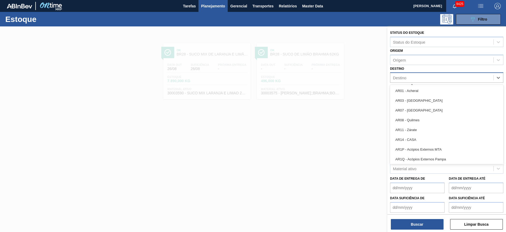
click at [423, 77] on div "Destino" at bounding box center [442, 78] width 103 height 8
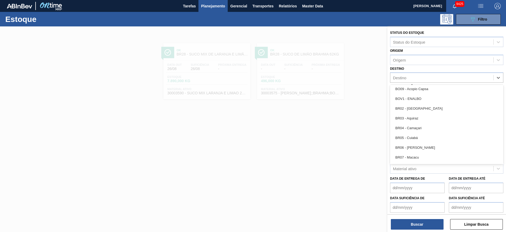
scroll to position [246, 0]
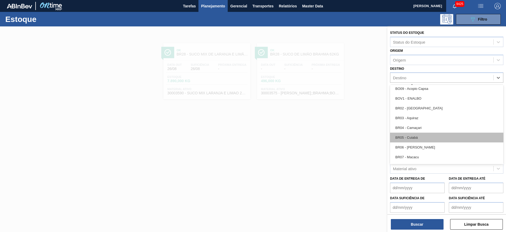
click at [419, 133] on div "BR05 - Cuiabá" at bounding box center [446, 137] width 113 height 10
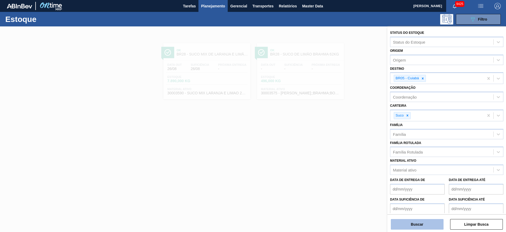
click at [413, 222] on button "Buscar" at bounding box center [417, 224] width 53 height 11
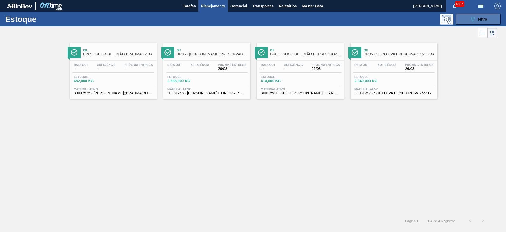
click at [470, 21] on button "089F7B8B-B2A5-4AFE-B5C0-19BA573D28AC Filtro" at bounding box center [478, 19] width 45 height 11
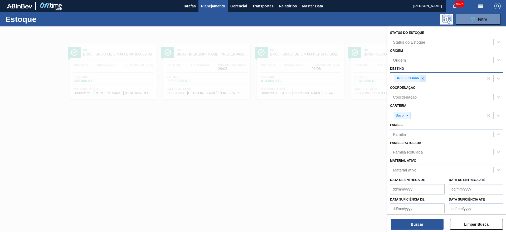
click at [422, 79] on icon at bounding box center [423, 79] width 4 height 4
click at [422, 79] on div "BR05 - Cuiabá" at bounding box center [438, 78] width 94 height 11
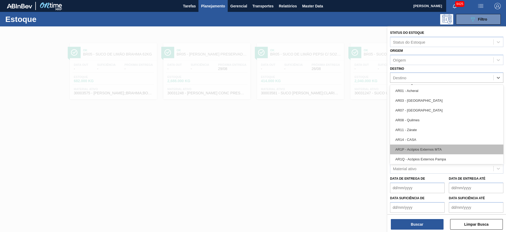
scroll to position [301, 0]
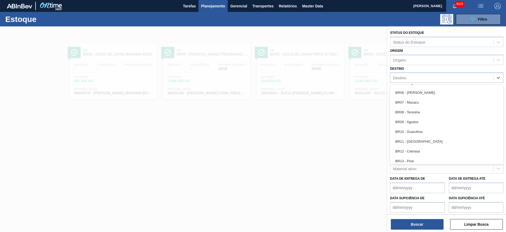
click at [420, 152] on div "BR12 - Cebrasa" at bounding box center [446, 151] width 113 height 10
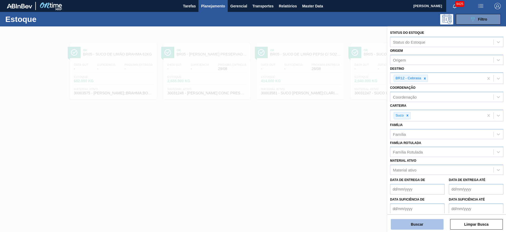
click at [412, 222] on button "Buscar" at bounding box center [417, 224] width 53 height 11
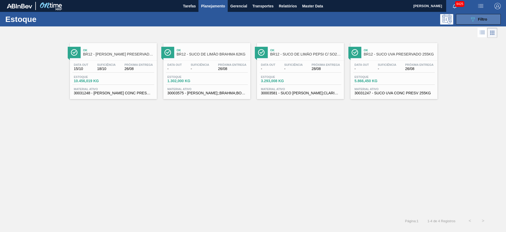
click at [471, 16] on icon "089F7B8B-B2A5-4AFE-B5C0-19BA573D28AC" at bounding box center [473, 19] width 6 height 6
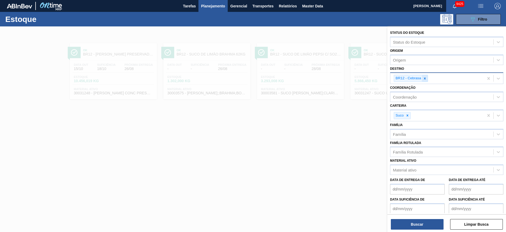
click at [425, 80] on div at bounding box center [425, 78] width 6 height 7
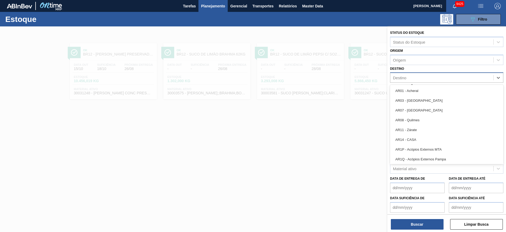
click at [425, 80] on div "Destino" at bounding box center [442, 78] width 103 height 8
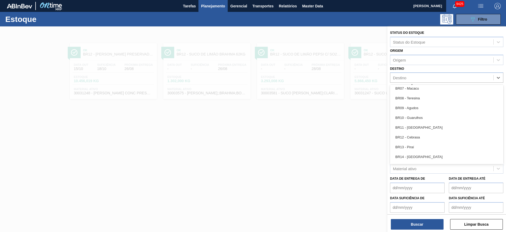
scroll to position [479, 0]
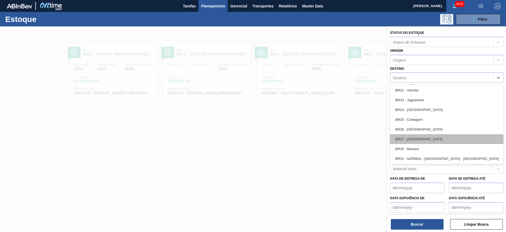
click at [418, 134] on div "BR27 - Nova Minas" at bounding box center [446, 139] width 113 height 10
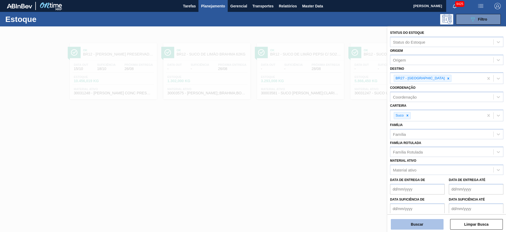
click at [409, 222] on button "Buscar" at bounding box center [417, 224] width 53 height 11
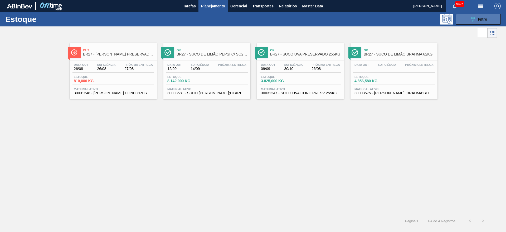
click at [485, 14] on button "089F7B8B-B2A5-4AFE-B5C0-19BA573D28AC Filtro" at bounding box center [478, 19] width 45 height 11
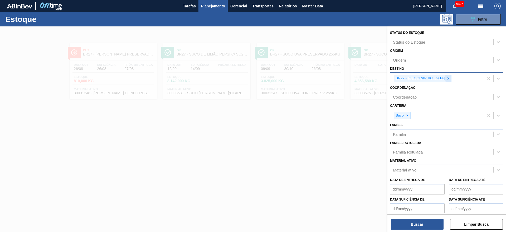
click at [447, 77] on icon at bounding box center [449, 79] width 4 height 4
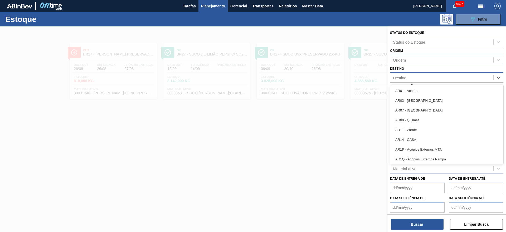
click at [429, 77] on div "Destino" at bounding box center [442, 78] width 103 height 8
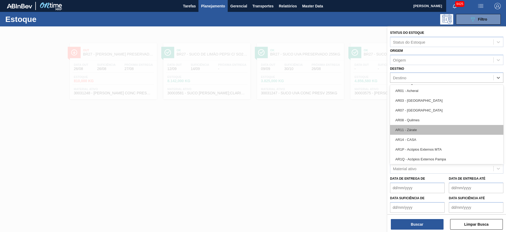
scroll to position [275, 0]
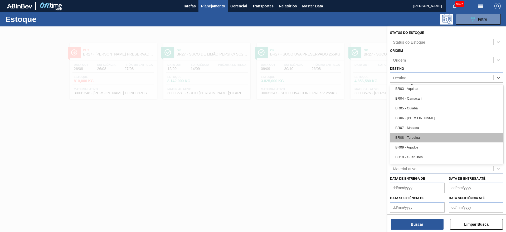
click at [418, 138] on div "BR08 - Teresina" at bounding box center [446, 137] width 113 height 10
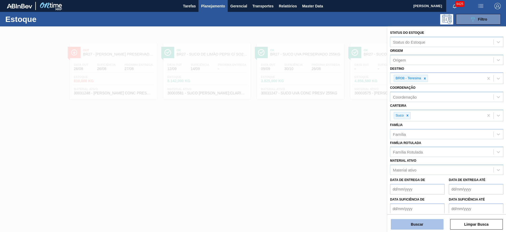
click at [405, 222] on button "Buscar" at bounding box center [417, 224] width 53 height 11
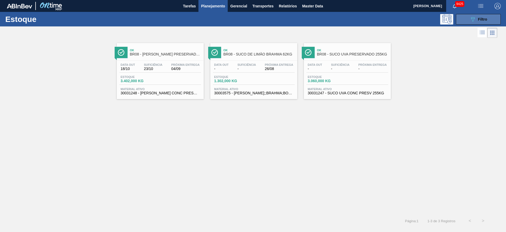
click at [467, 19] on button "089F7B8B-B2A5-4AFE-B5C0-19BA573D28AC Filtro" at bounding box center [478, 19] width 45 height 11
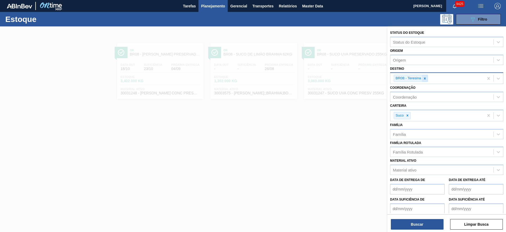
click at [426, 78] on icon at bounding box center [425, 79] width 4 height 4
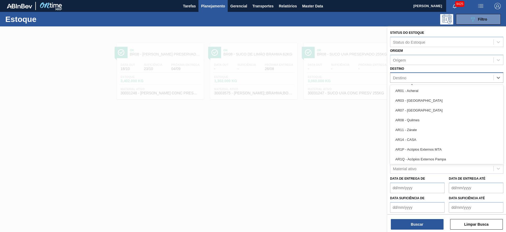
click at [426, 78] on div "Destino" at bounding box center [442, 78] width 103 height 8
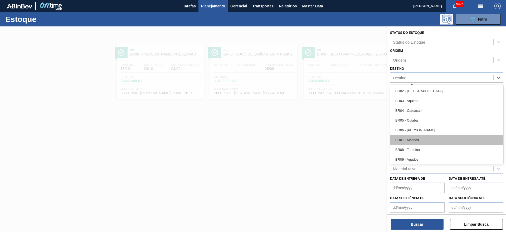
scroll to position [261, 0]
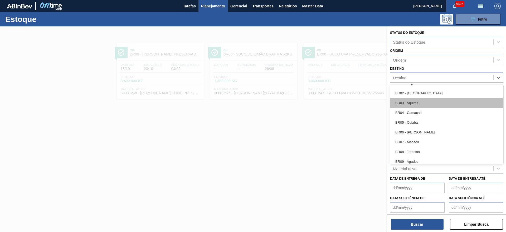
click at [423, 105] on div "BR03 - Aquiraz" at bounding box center [446, 103] width 113 height 10
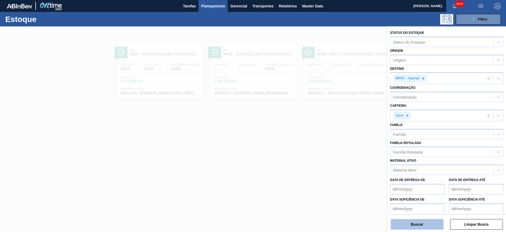
click at [405, 223] on button "Buscar" at bounding box center [417, 224] width 53 height 11
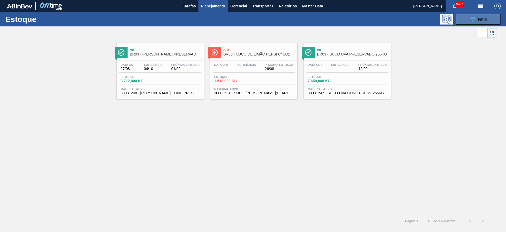
click at [483, 17] on span "Filtro" at bounding box center [483, 19] width 9 height 4
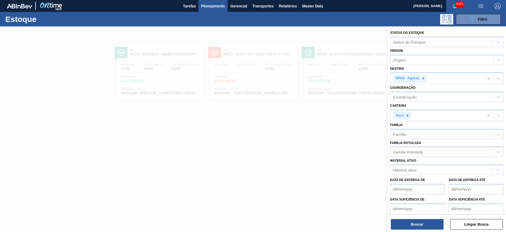
click at [268, 141] on div at bounding box center [253, 142] width 506 height 232
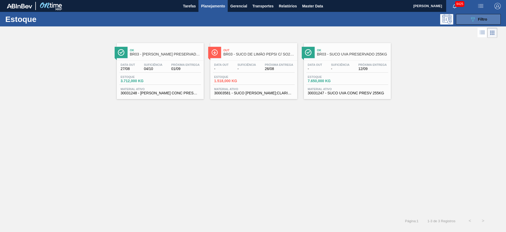
click at [488, 19] on button "089F7B8B-B2A5-4AFE-B5C0-19BA573D28AC Filtro" at bounding box center [478, 19] width 45 height 11
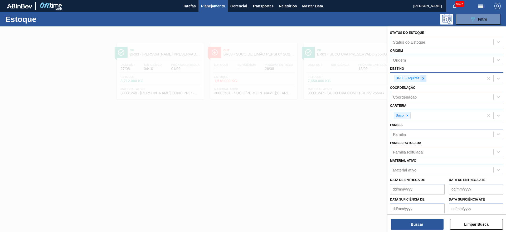
click at [422, 77] on icon at bounding box center [424, 79] width 4 height 4
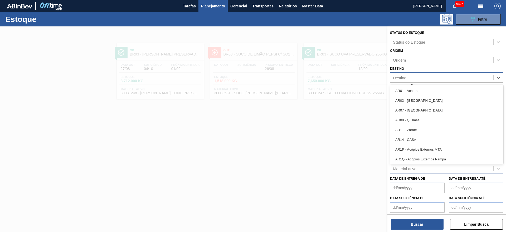
click at [422, 77] on div "Destino" at bounding box center [442, 78] width 103 height 8
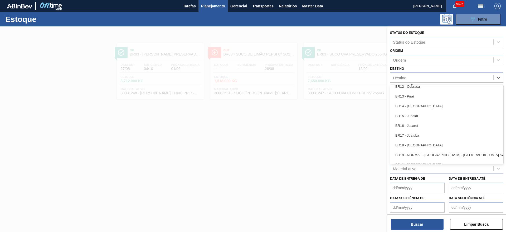
scroll to position [370, 0]
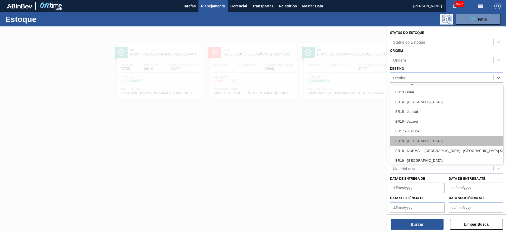
click at [418, 138] on div "BR18 - Pernambuco" at bounding box center [446, 141] width 113 height 10
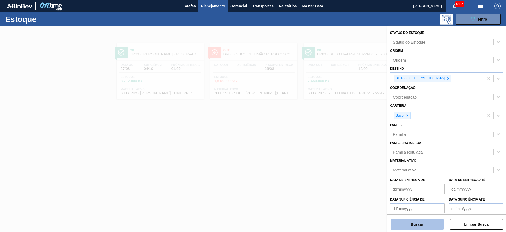
click at [407, 219] on button "Buscar" at bounding box center [417, 224] width 53 height 11
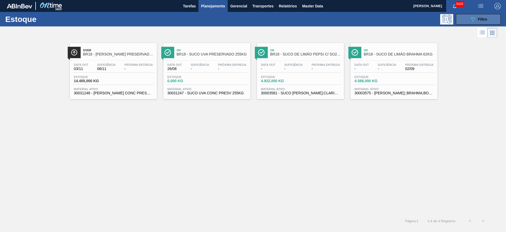
click at [467, 22] on button "089F7B8B-B2A5-4AFE-B5C0-19BA573D28AC Filtro" at bounding box center [478, 19] width 45 height 11
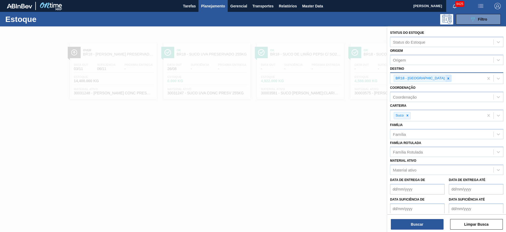
click at [447, 77] on icon at bounding box center [449, 79] width 4 height 4
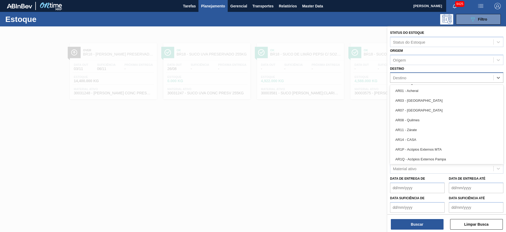
click at [432, 77] on div "Destino" at bounding box center [442, 78] width 103 height 8
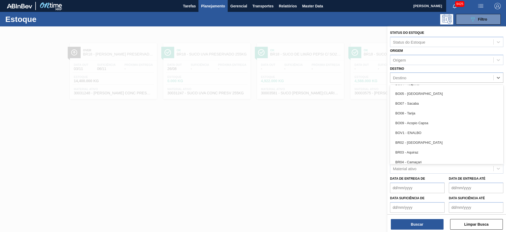
scroll to position [214, 0]
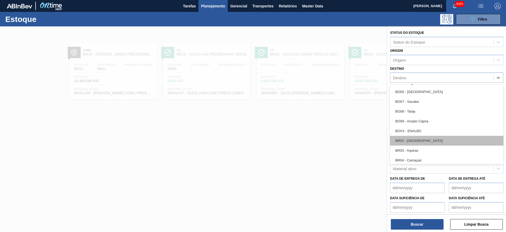
click at [426, 143] on div "BR02 - Sergipe" at bounding box center [446, 141] width 113 height 10
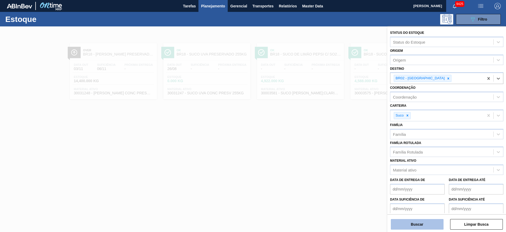
click at [407, 220] on button "Buscar" at bounding box center [417, 224] width 53 height 11
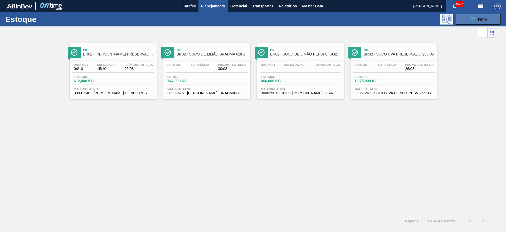
click at [474, 17] on icon "089F7B8B-B2A5-4AFE-B5C0-19BA573D28AC" at bounding box center [473, 19] width 6 height 6
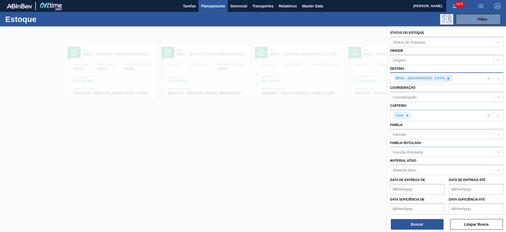
click at [447, 79] on icon at bounding box center [449, 79] width 4 height 4
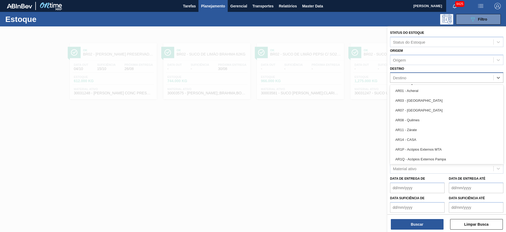
click at [424, 79] on div "Destino" at bounding box center [442, 78] width 103 height 8
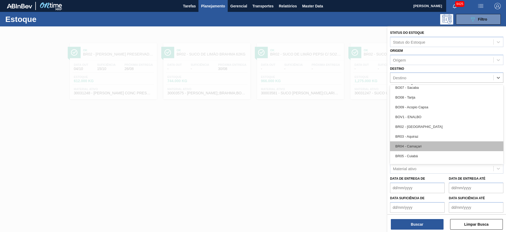
click at [417, 143] on div "BR04 - Camaçari" at bounding box center [446, 146] width 113 height 10
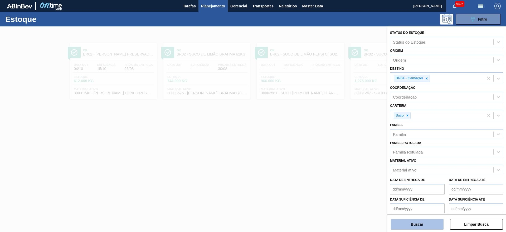
click at [413, 223] on button "Buscar" at bounding box center [417, 224] width 53 height 11
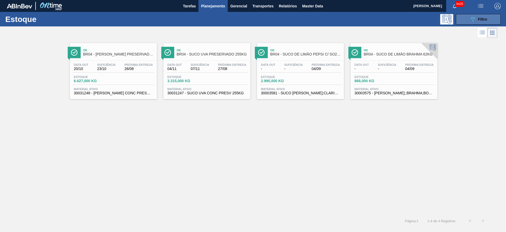
click at [477, 20] on div "089F7B8B-B2A5-4AFE-B5C0-19BA573D28AC Filtro" at bounding box center [479, 19] width 18 height 6
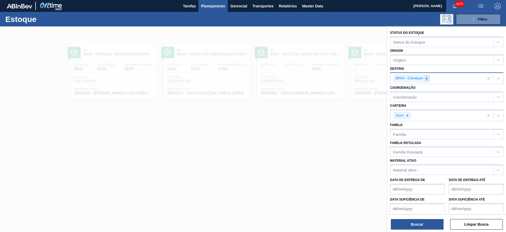
click at [428, 79] on icon at bounding box center [427, 79] width 4 height 4
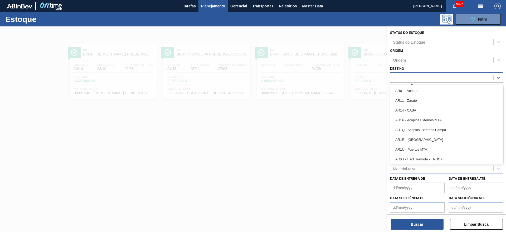
type input "19"
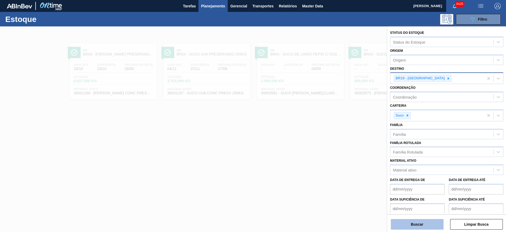
click at [428, 223] on button "Buscar" at bounding box center [417, 224] width 53 height 11
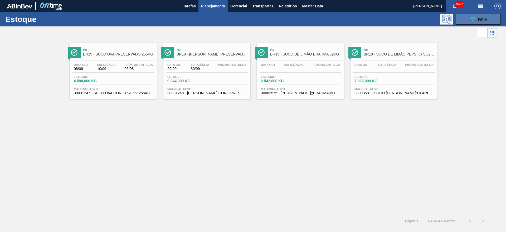
click at [465, 20] on button "089F7B8B-B2A5-4AFE-B5C0-19BA573D28AC Filtro" at bounding box center [478, 19] width 45 height 11
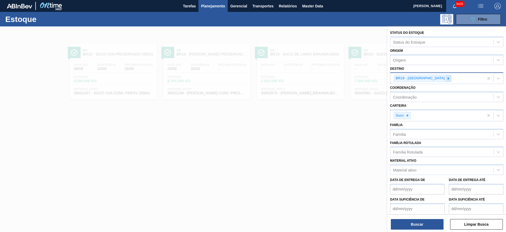
click at [447, 80] on icon at bounding box center [449, 79] width 4 height 4
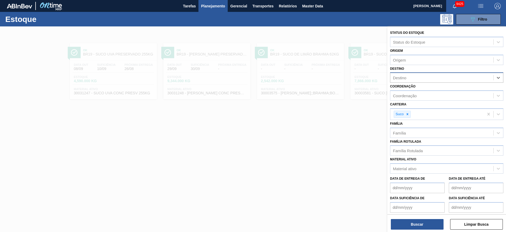
type input "13"
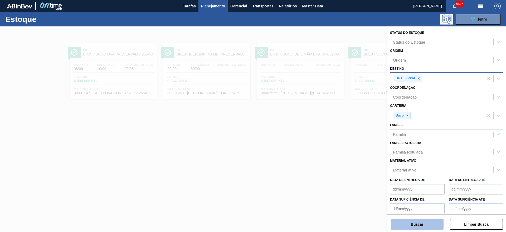
click at [410, 222] on button "Buscar" at bounding box center [417, 224] width 53 height 11
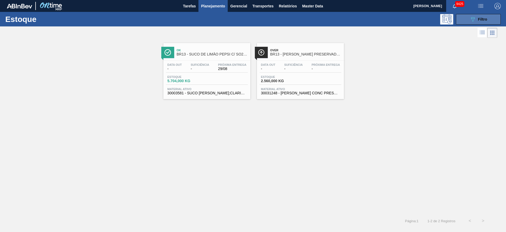
click at [461, 15] on button "089F7B8B-B2A5-4AFE-B5C0-19BA573D28AC Filtro" at bounding box center [478, 19] width 45 height 11
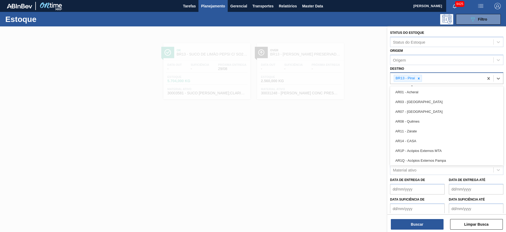
click at [419, 82] on div "BR13 - Piraí" at bounding box center [408, 78] width 28 height 7
type input "7"
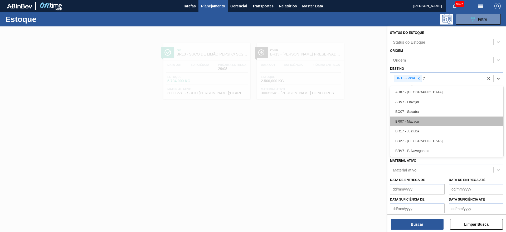
click at [414, 121] on div "BR07 - Macacu" at bounding box center [446, 121] width 113 height 10
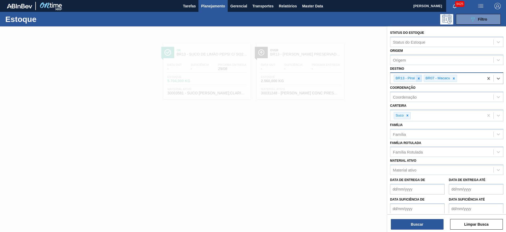
click at [420, 77] on icon at bounding box center [419, 79] width 4 height 4
click at [411, 226] on button "Buscar" at bounding box center [417, 224] width 53 height 11
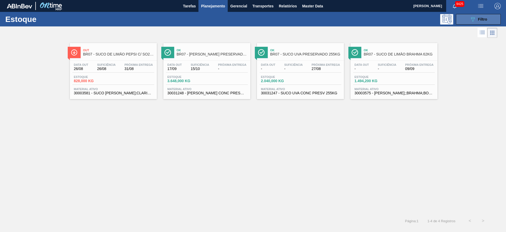
click at [479, 22] on button "089F7B8B-B2A5-4AFE-B5C0-19BA573D28AC Filtro" at bounding box center [478, 19] width 45 height 11
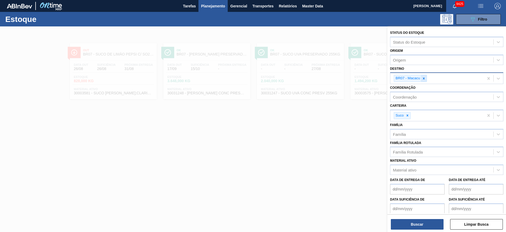
click at [423, 79] on icon at bounding box center [424, 79] width 4 height 4
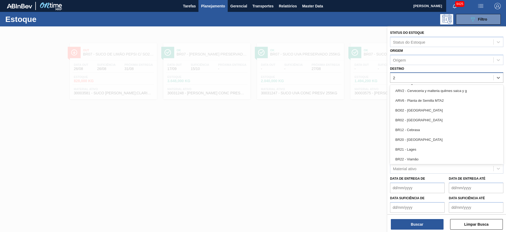
type input "23"
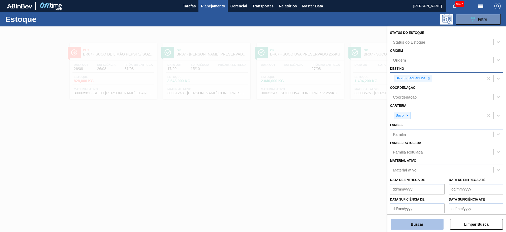
click at [425, 221] on button "Buscar" at bounding box center [417, 224] width 53 height 11
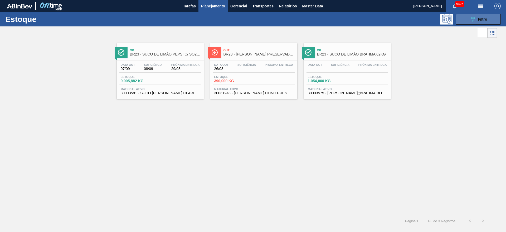
click at [473, 16] on icon "089F7B8B-B2A5-4AFE-B5C0-19BA573D28AC" at bounding box center [473, 19] width 6 height 6
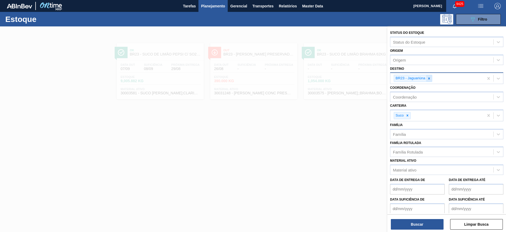
click at [432, 78] on div at bounding box center [430, 78] width 6 height 7
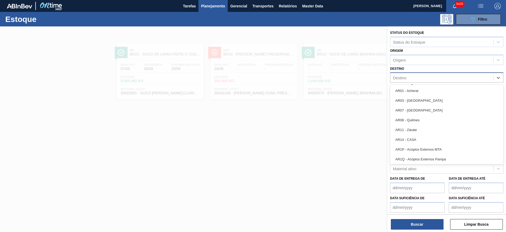
click at [432, 78] on div "Destino" at bounding box center [442, 78] width 103 height 8
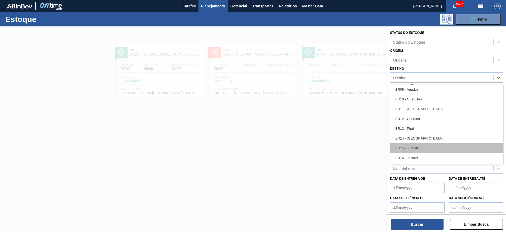
click at [420, 148] on div "BR15 - Jundiaí" at bounding box center [446, 148] width 113 height 10
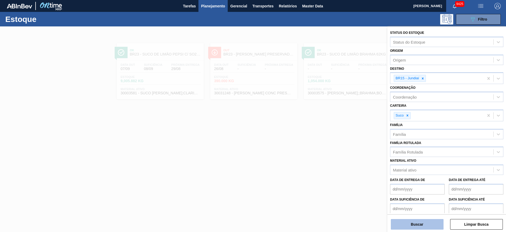
click at [423, 222] on button "Buscar" at bounding box center [417, 224] width 53 height 11
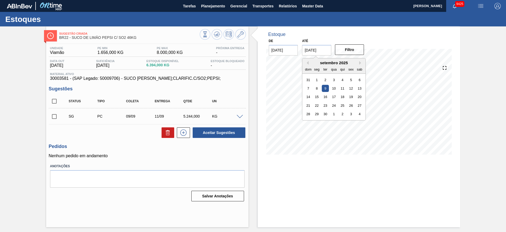
click at [309, 50] on input "[DATE]" at bounding box center [316, 50] width 29 height 11
click at [358, 116] on div "4" at bounding box center [359, 113] width 7 height 7
type input "[DATE]"
click at [351, 41] on div "De [DATE] Até [DATE] Filtro" at bounding box center [317, 46] width 106 height 18
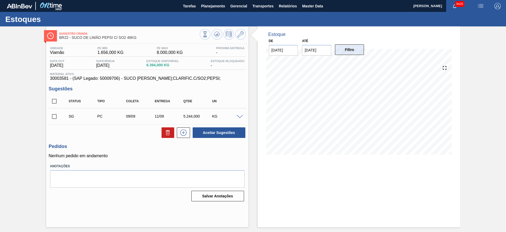
click at [345, 52] on button "Filtro" at bounding box center [349, 49] width 29 height 11
click at [242, 37] on icon at bounding box center [241, 34] width 6 height 6
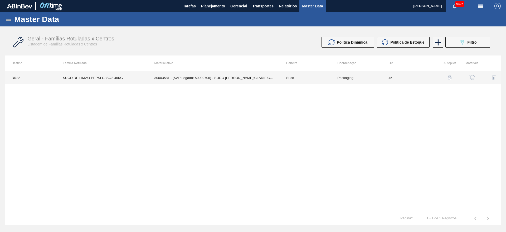
click at [237, 75] on td "30003581 - (SAP Legado: 50009706) - SUCO [PERSON_NAME];CLARIFIC.C/SO2;PEPSI;" at bounding box center [214, 77] width 132 height 13
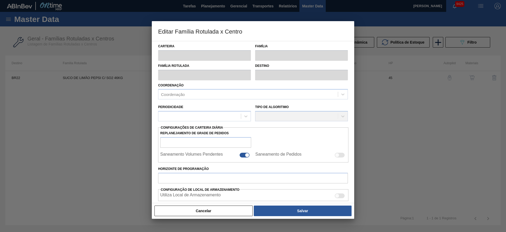
type input "Suco"
type input "SUCO DE LIMÃO PEPSI C/ SO2 46KG"
type input "BR22 - Viamão"
type input "45"
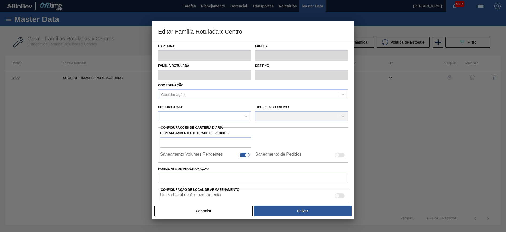
type input "1.656"
type input "8.000"
type input "40"
type input "4.193,600"
checkbox input "true"
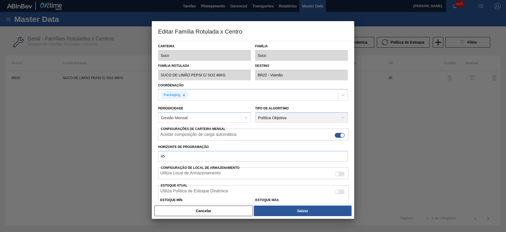
scroll to position [80, 0]
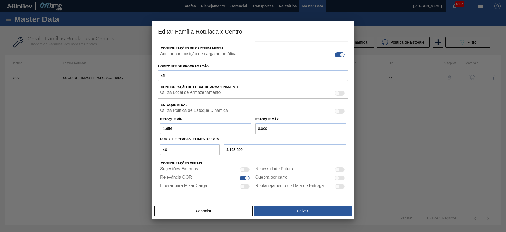
click at [262, 128] on input "8.000" at bounding box center [301, 128] width 91 height 11
type input "800"
type input "1.313,600"
type input "8.500"
type input "4.393,600"
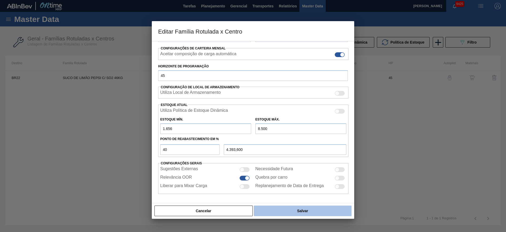
type input "8.500"
click at [292, 213] on button "Salvar" at bounding box center [303, 210] width 98 height 11
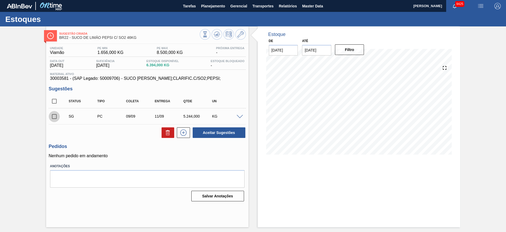
click at [57, 118] on input "checkbox" at bounding box center [54, 116] width 11 height 11
click at [214, 133] on button "Aceitar Sugestões" at bounding box center [219, 132] width 53 height 11
checkbox input "false"
click at [241, 118] on div "KG" at bounding box center [227, 116] width 32 height 4
click at [241, 117] on span at bounding box center [240, 117] width 6 height 4
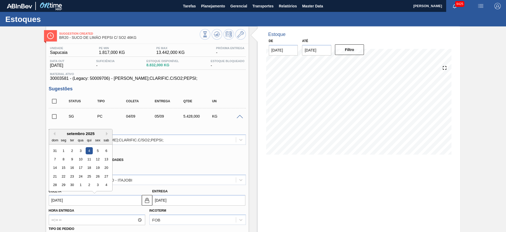
click at [62, 198] on input "04/09/2025" at bounding box center [95, 200] width 93 height 11
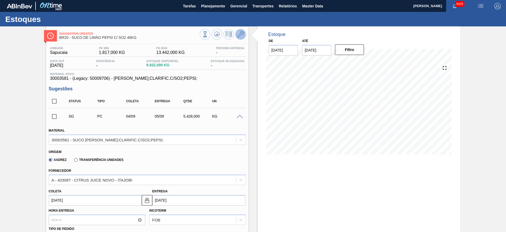
click at [241, 36] on icon at bounding box center [241, 34] width 6 height 6
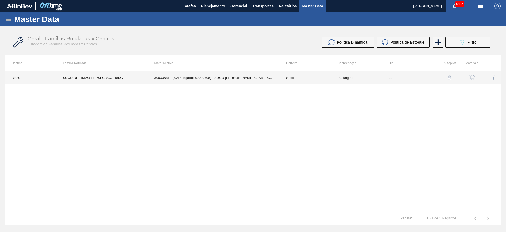
click at [192, 81] on td "30003581 - (SAP Legado: 50009706) - SUCO CONCENT LIMAO;CLARIFIC.C/SO2;PEPSI;" at bounding box center [214, 77] width 132 height 13
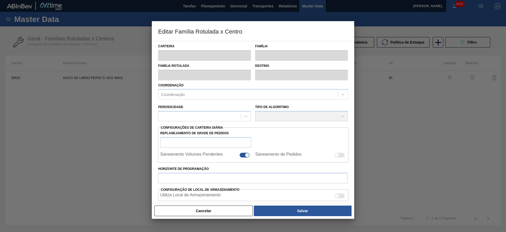
type input "Suco"
type input "SUCO DE LIMÃO PEPSI C/ SO2 46KG"
type input "BR20 - Sapucaia"
type input "30"
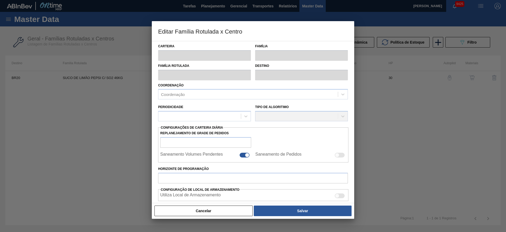
type input "1.817"
type input "13.442"
type input "40"
type input "6.467,000"
checkbox input "true"
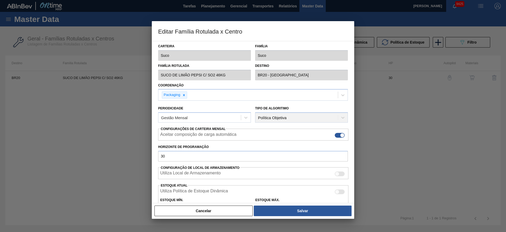
scroll to position [80, 0]
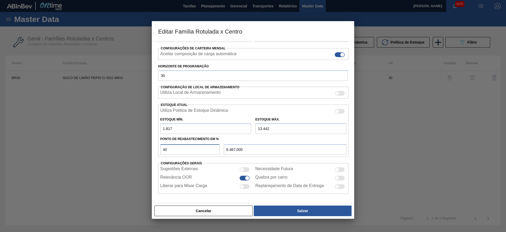
click at [177, 152] on input "40" at bounding box center [189, 149] width 59 height 11
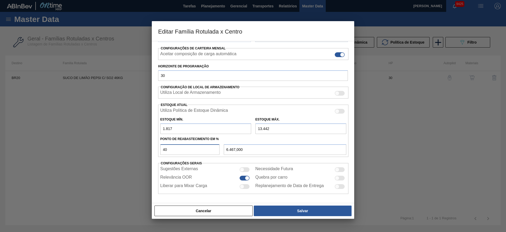
click at [177, 152] on input "40" at bounding box center [189, 149] width 59 height 11
type input "6"
type input "2.514,500"
type input "60"
type input "8.792,000"
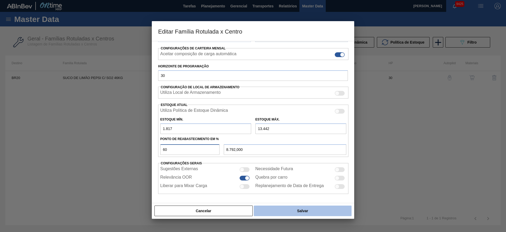
type input "60"
click at [292, 211] on button "Salvar" at bounding box center [303, 210] width 98 height 11
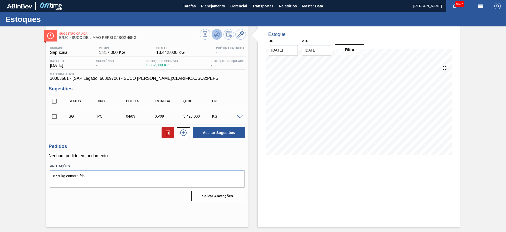
click at [218, 35] on icon at bounding box center [217, 34] width 6 height 6
click at [54, 119] on input "checkbox" at bounding box center [54, 116] width 11 height 11
click at [215, 136] on button "Aceitar Sugestões" at bounding box center [219, 132] width 53 height 11
checkbox input "false"
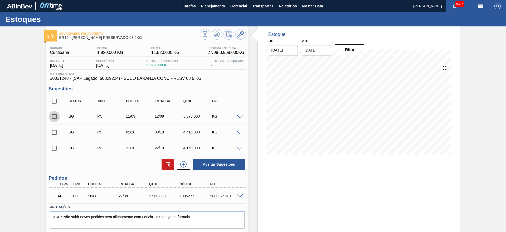
click at [55, 115] on input "checkbox" at bounding box center [54, 116] width 11 height 11
click at [224, 164] on button "Aceitar Sugestões" at bounding box center [219, 164] width 53 height 11
checkbox input "false"
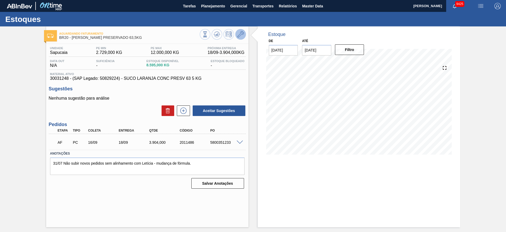
click at [242, 33] on icon at bounding box center [241, 34] width 6 height 6
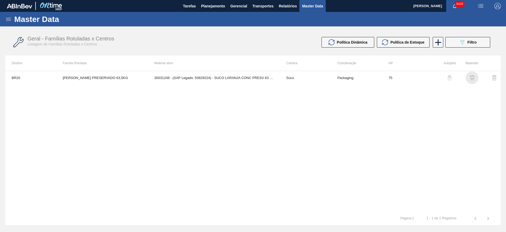
click at [473, 76] on img "button" at bounding box center [472, 77] width 5 height 5
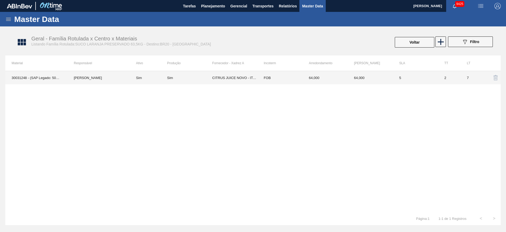
click at [277, 79] on td "FOB" at bounding box center [280, 77] width 45 height 13
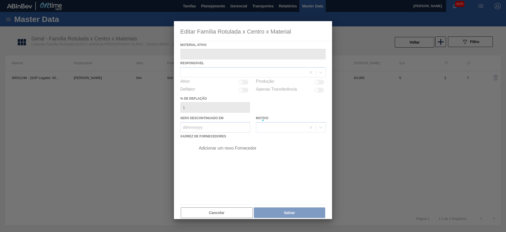
type ativo "30031248 - (SAP Legado: 50829224) - SUCO LARANJA CONC PRESV 63 5 KG"
checkbox input "true"
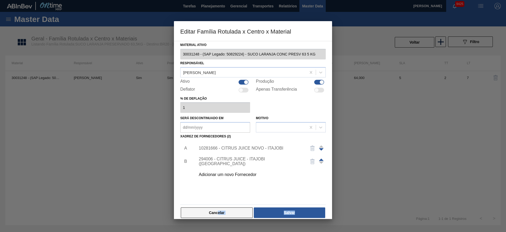
drag, startPoint x: 211, startPoint y: 219, endPoint x: 219, endPoint y: 207, distance: 15.1
click at [219, 207] on div "Editar Família Rotulada x Centro x Material Material ativo 30031248 - (SAP Lega…" at bounding box center [253, 116] width 506 height 232
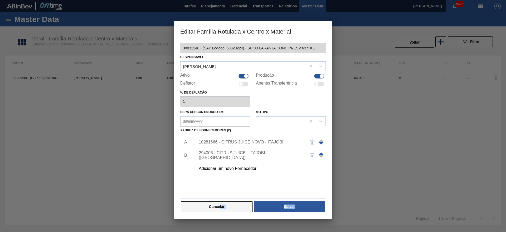
click at [219, 207] on button "Cancelar" at bounding box center [217, 206] width 72 height 11
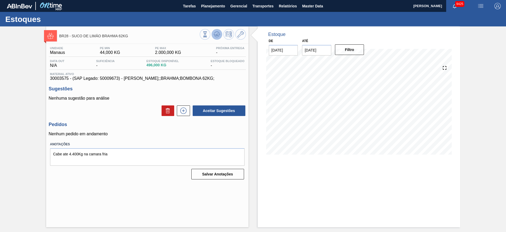
click at [219, 31] on button at bounding box center [217, 34] width 11 height 11
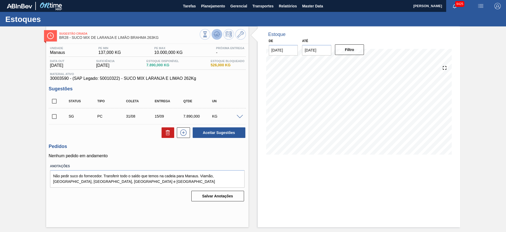
click at [216, 34] on icon at bounding box center [217, 34] width 6 height 6
click at [238, 116] on span at bounding box center [240, 117] width 6 height 4
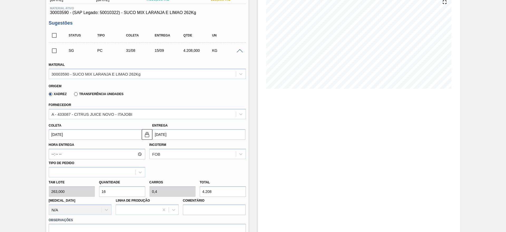
scroll to position [66, 0]
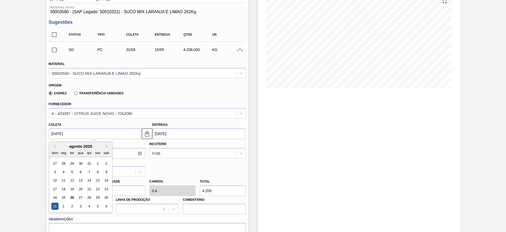
click at [66, 135] on input "31/08/2025" at bounding box center [95, 133] width 93 height 11
click at [63, 203] on div "1" at bounding box center [63, 205] width 7 height 7
type input "01/09/2025"
type input "16/09/2025"
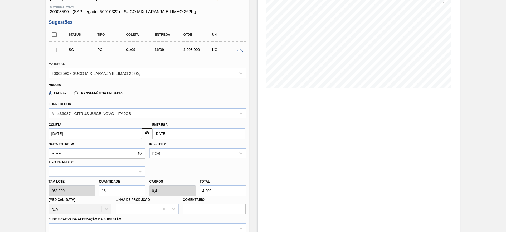
click at [116, 186] on input "16" at bounding box center [122, 190] width 46 height 11
type input "2"
type input "0,05"
type input "526"
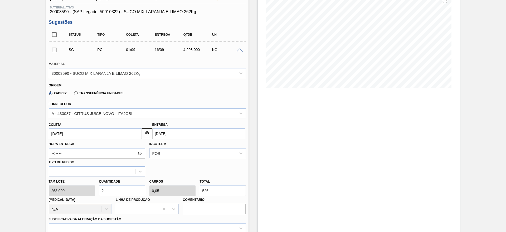
type input "24"
type input "0,6"
type input "6.312"
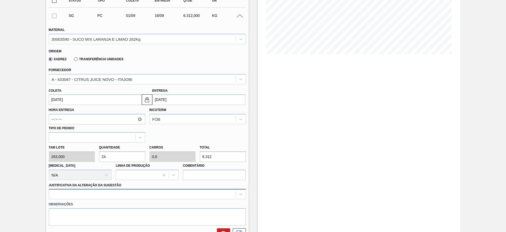
type input "24"
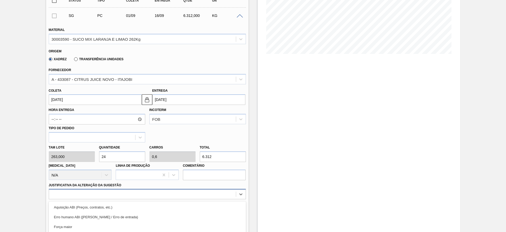
scroll to position [151, 0]
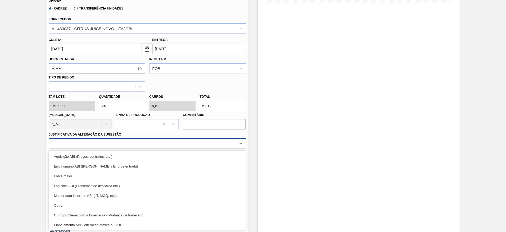
click at [153, 148] on div "option Master data incorreto ABI (LT, MOQ, etc.) focused, 5 of 18. 18 results a…" at bounding box center [147, 143] width 197 height 10
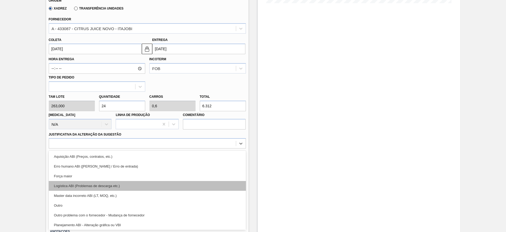
scroll to position [99, 0]
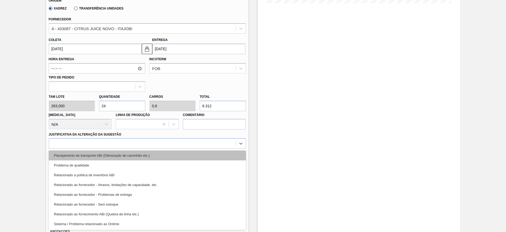
click at [180, 152] on div "Planejamento de transporte ABI (Otimização de caminhão etc.)" at bounding box center [147, 155] width 197 height 10
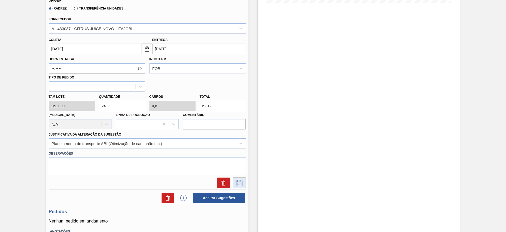
click at [240, 184] on icon at bounding box center [239, 182] width 8 height 6
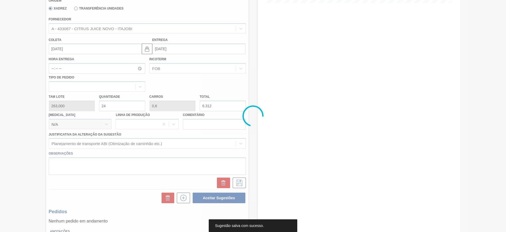
scroll to position [0, 0]
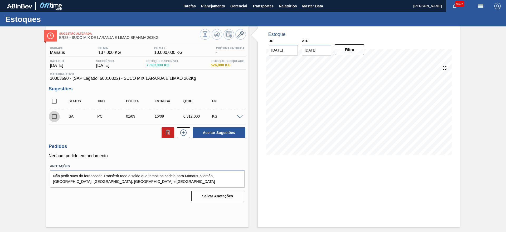
click at [55, 116] on input "checkbox" at bounding box center [54, 116] width 11 height 11
click at [210, 127] on button "Aceitar Sugestões" at bounding box center [219, 132] width 53 height 11
checkbox input "false"
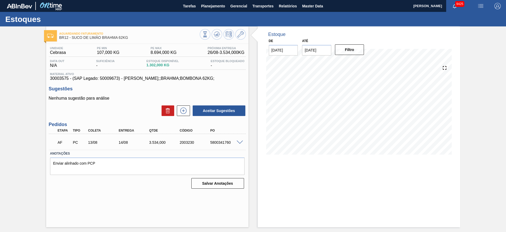
click at [222, 142] on div "5800341760" at bounding box center [226, 142] width 34 height 4
copy div "5800341760"
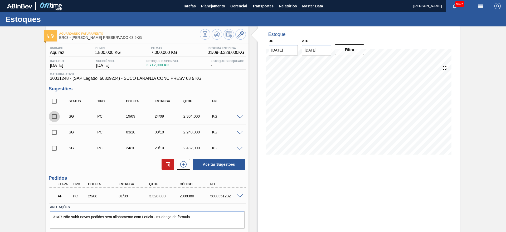
click at [54, 117] on input "checkbox" at bounding box center [54, 116] width 11 height 11
click at [216, 163] on button "Aceitar Sugestões" at bounding box center [219, 164] width 53 height 11
checkbox input "false"
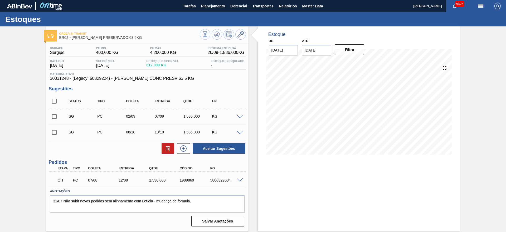
click at [222, 178] on div "5800329534" at bounding box center [226, 180] width 34 height 4
copy div "5800329534"
click at [157, 167] on div "Qtde" at bounding box center [165, 168] width 34 height 4
click at [217, 37] on icon at bounding box center [217, 34] width 6 height 6
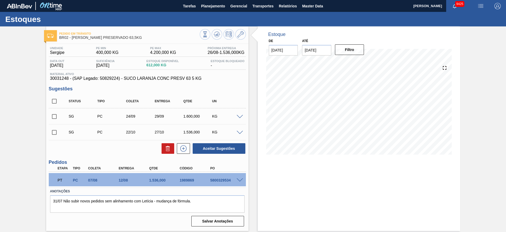
click at [240, 116] on span at bounding box center [240, 117] width 6 height 4
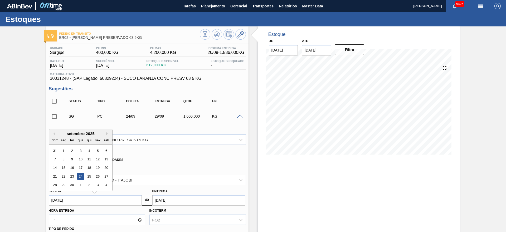
click at [56, 200] on input "[DATE]" at bounding box center [95, 200] width 93 height 11
click at [73, 157] on div "9" at bounding box center [71, 158] width 7 height 7
type input "[DATE]"
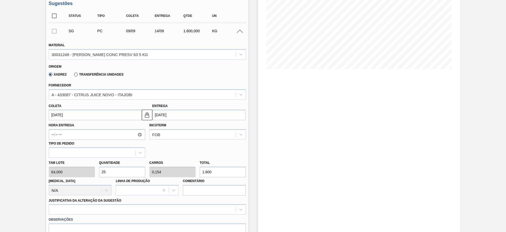
scroll to position [86, 0]
click at [130, 171] on input "25" at bounding box center [122, 171] width 46 height 11
type input "2"
type input "0,012"
type input "128"
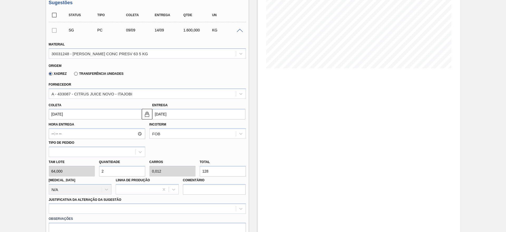
type input "22"
type input "0,136"
type input "1.408"
type input "2"
type input "0,012"
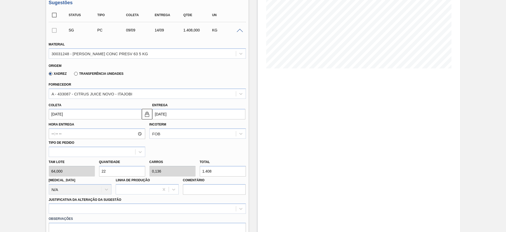
type input "128"
type input "20"
type input "0,123"
type input "1.280"
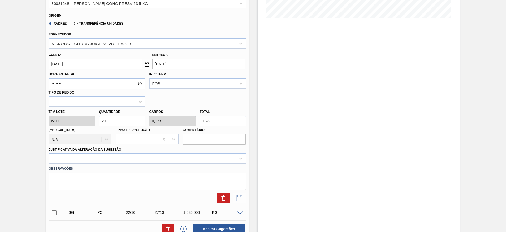
scroll to position [133, 0]
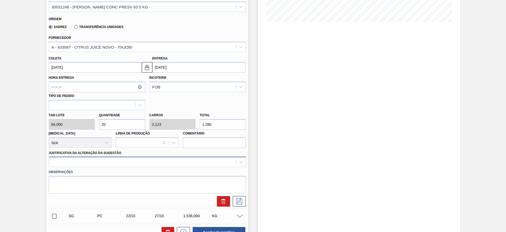
type input "20"
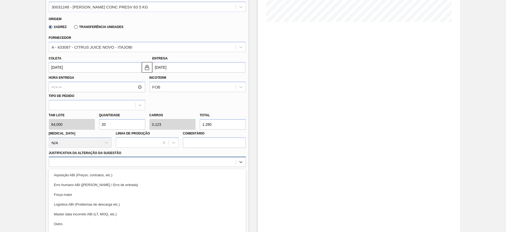
scroll to position [151, 0]
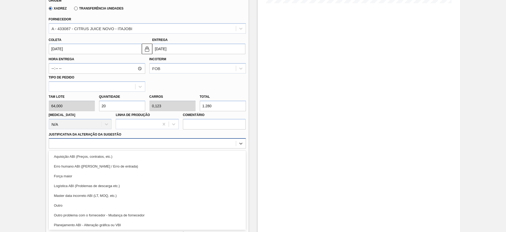
click at [150, 148] on div "option Erro humano ABI (Cálculo / Erro de entrada) focused, 2 of 18. 18 results…" at bounding box center [147, 143] width 197 height 10
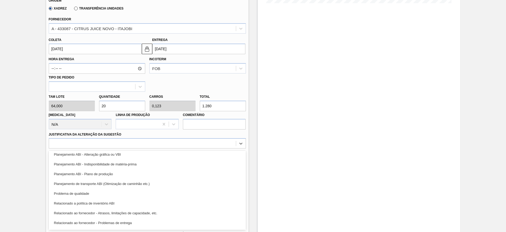
scroll to position [72, 0]
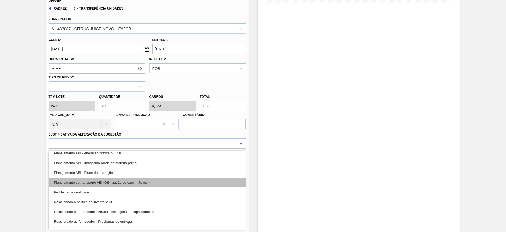
click at [176, 182] on div "Planejamento de transporte ABI (Otimização de caminhão etc.)" at bounding box center [147, 182] width 197 height 10
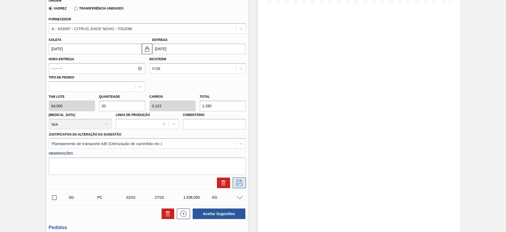
click at [245, 186] on button at bounding box center [239, 182] width 13 height 11
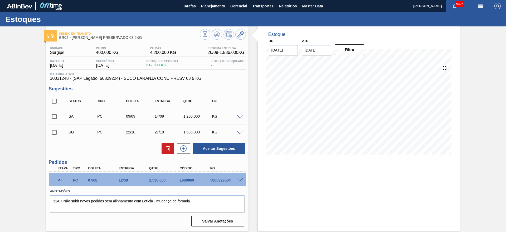
scroll to position [0, 0]
click at [57, 116] on input "checkbox" at bounding box center [54, 116] width 11 height 11
click at [223, 152] on button "Aceitar Sugestões" at bounding box center [219, 148] width 53 height 11
checkbox input "false"
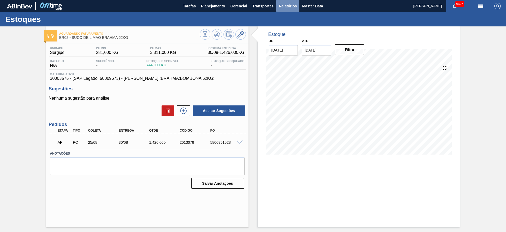
click at [287, 7] on span "Relatórios" at bounding box center [288, 6] width 18 height 6
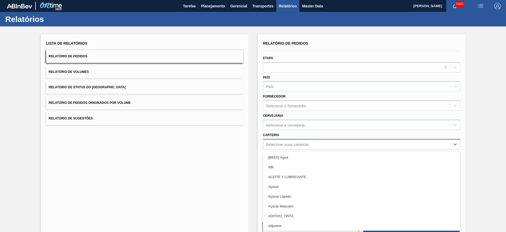
click at [294, 144] on div "Selecione suas carteiras" at bounding box center [287, 144] width 43 height 4
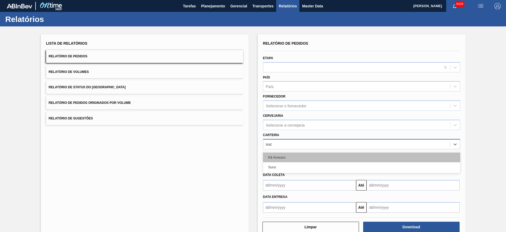
type input "suco"
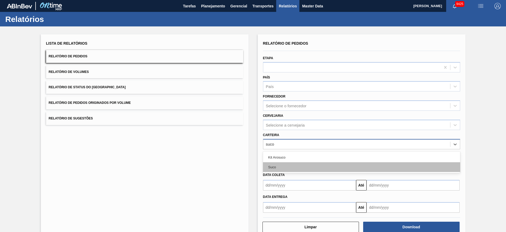
click at [292, 165] on div "Suco" at bounding box center [361, 167] width 197 height 10
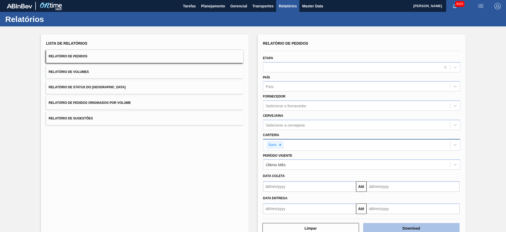
click at [409, 227] on button "Download" at bounding box center [412, 228] width 97 height 11
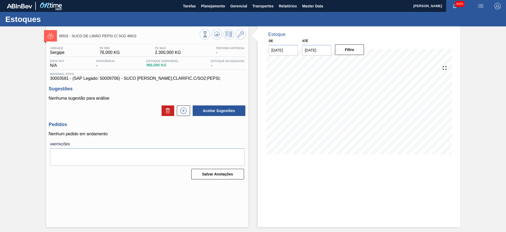
drag, startPoint x: 189, startPoint y: 108, endPoint x: 170, endPoint y: -10, distance: 119.7
click at [170, 0] on html "Tarefas Planejamento Gerencial Transportes Relatórios Master Data [PERSON_NAME]…" at bounding box center [253, 0] width 506 height 0
click at [189, 107] on button at bounding box center [183, 110] width 13 height 11
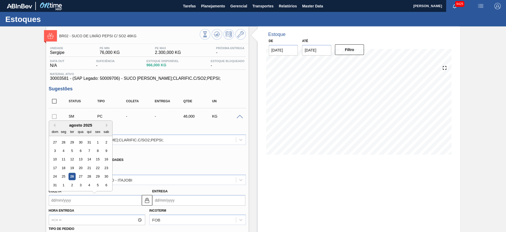
click at [69, 197] on input "Coleta" at bounding box center [95, 200] width 93 height 11
click at [108, 125] on button "Next Month" at bounding box center [108, 125] width 4 height 4
click at [72, 151] on div "9" at bounding box center [71, 150] width 7 height 7
type input "09/09/2025"
type input "14/09/2025"
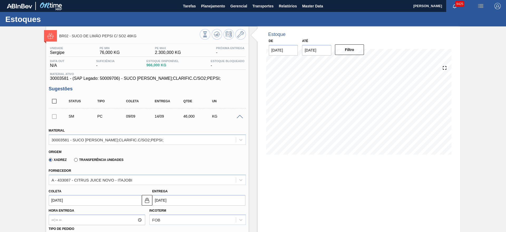
scroll to position [85, 0]
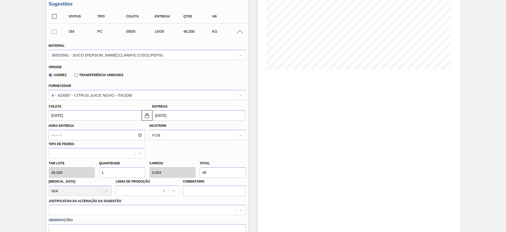
click at [111, 174] on input "1" at bounding box center [122, 172] width 46 height 11
type input "12"
type input "0,051"
type input "552"
type input "1"
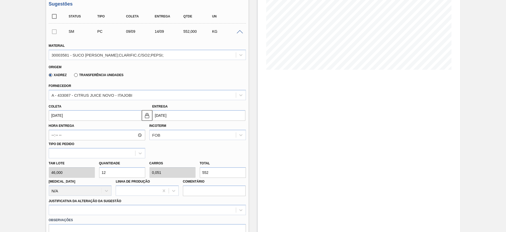
type input "0,004"
type input "46"
type input "15"
type input "0,064"
type input "690"
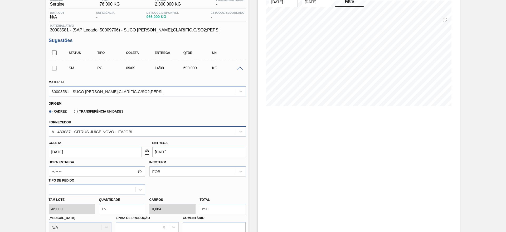
scroll to position [51, 0]
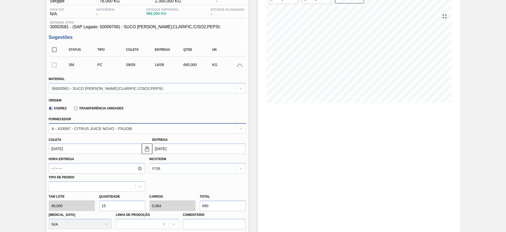
type input "1"
type input "0,004"
type input "46"
type input "14"
type input "0,06"
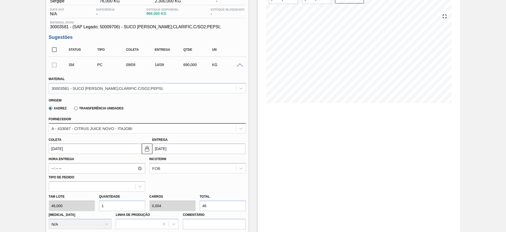
type input "644"
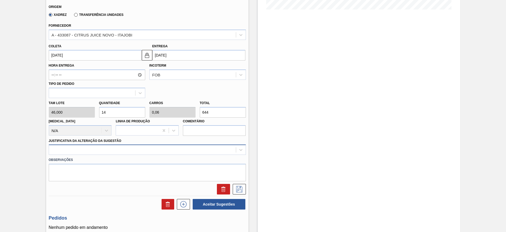
type input "14"
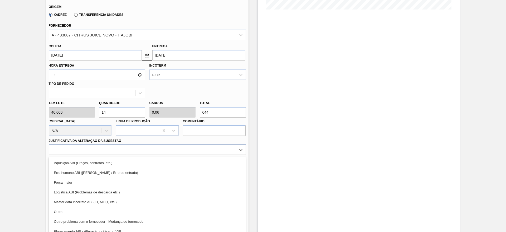
scroll to position [151, 0]
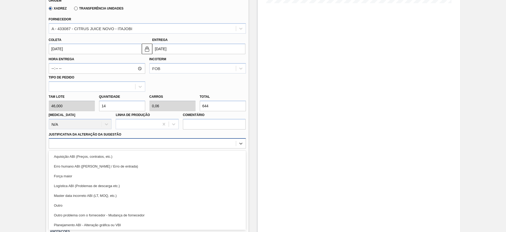
click at [157, 148] on div "option Aquisição ABI (Preços, contratos, etc.) focused, 1 of 18. 18 results ava…" at bounding box center [147, 143] width 197 height 10
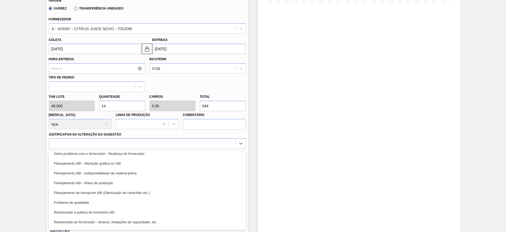
scroll to position [71, 0]
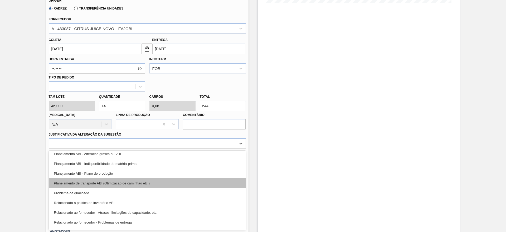
click at [165, 185] on div "Planejamento de transporte ABI (Otimização de caminhão etc.)" at bounding box center [147, 183] width 197 height 10
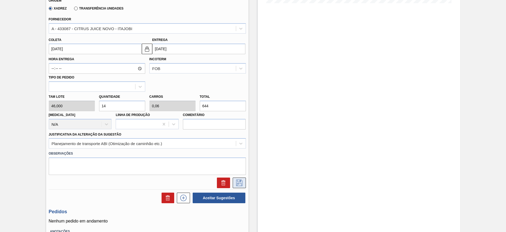
click at [238, 183] on icon at bounding box center [239, 182] width 6 height 6
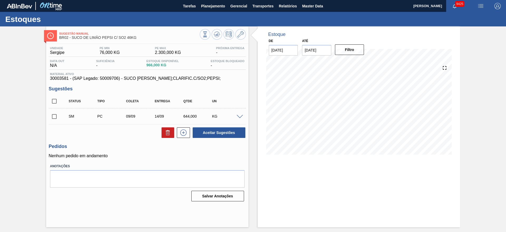
scroll to position [0, 0]
click at [54, 117] on input "checkbox" at bounding box center [54, 116] width 11 height 11
click at [202, 132] on button "Aceitar Sugestões" at bounding box center [219, 132] width 53 height 11
checkbox input "false"
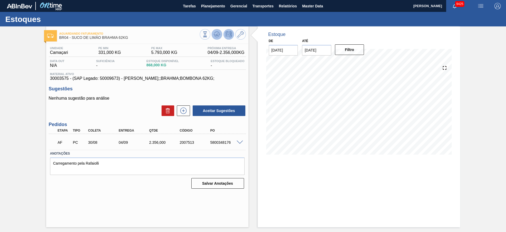
click at [214, 33] on icon at bounding box center [217, 34] width 6 height 6
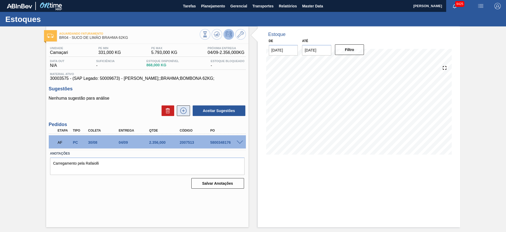
click at [185, 111] on icon at bounding box center [183, 110] width 3 height 0
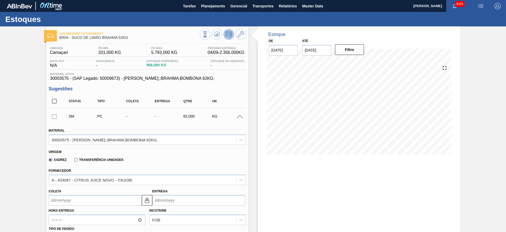
scroll to position [101, 0]
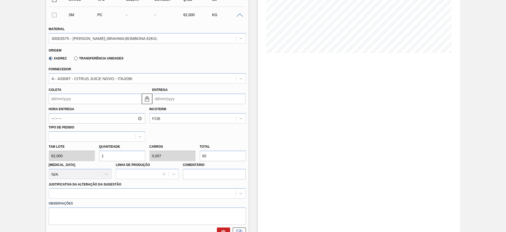
click at [115, 153] on input "1" at bounding box center [122, 155] width 46 height 11
type input "3"
type input "0,021"
type input "186"
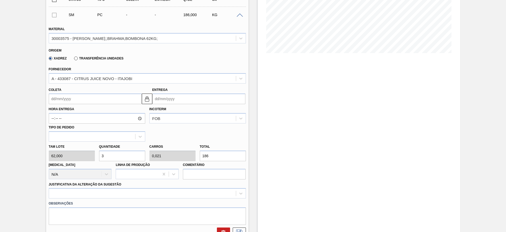
type input "30"
type input "0,208"
type input "1.860"
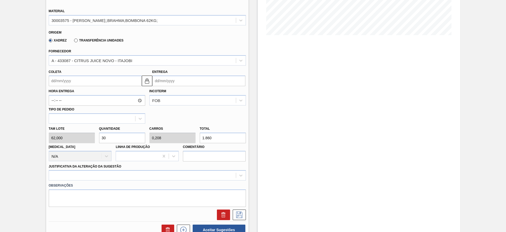
scroll to position [121, 0]
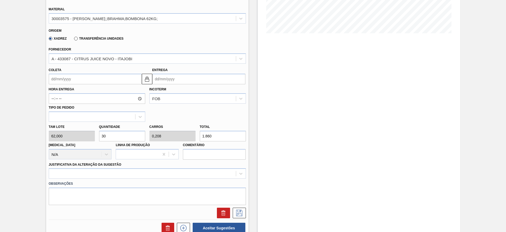
type input "3"
type input "0,021"
type input "186"
type input "0"
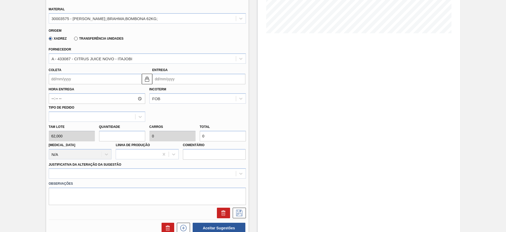
type input "2"
type input "0,014"
type input "124"
type input "26"
type input "0,181"
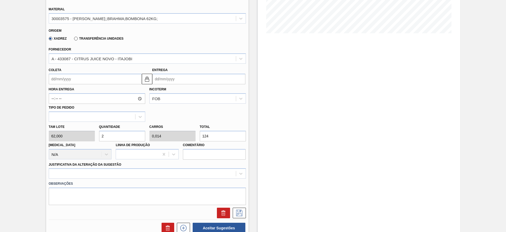
type input "1.612"
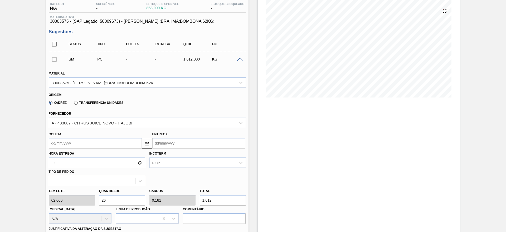
scroll to position [0, 0]
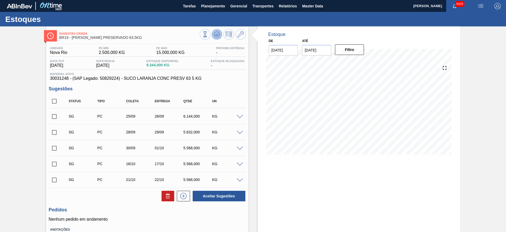
click at [215, 29] on button at bounding box center [217, 34] width 11 height 11
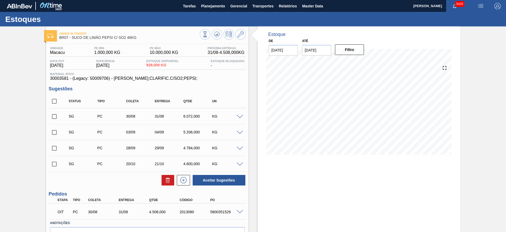
scroll to position [11, 0]
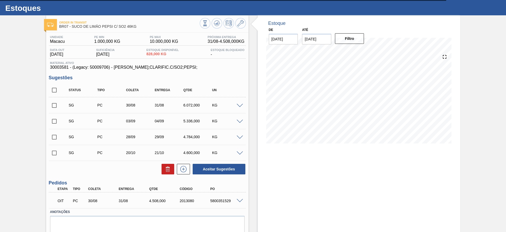
click at [216, 201] on div "5800351529" at bounding box center [226, 200] width 34 height 4
copy div "5800351529"
click at [216, 201] on div "5800351529" at bounding box center [226, 200] width 34 height 4
click at [249, 196] on div "Estoque De 26/08/2025 Até 04/10/2025 Filtro" at bounding box center [355, 133] width 212 height 236
click at [55, 92] on input "checkbox" at bounding box center [54, 89] width 11 height 11
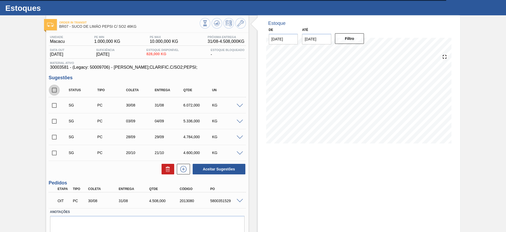
checkbox input "true"
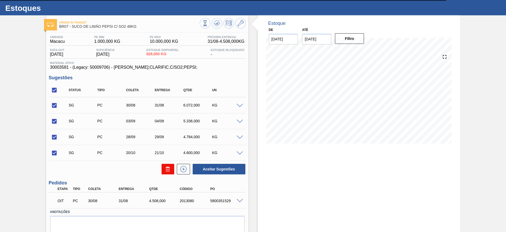
click at [168, 174] on button at bounding box center [168, 169] width 13 height 11
checkbox input "false"
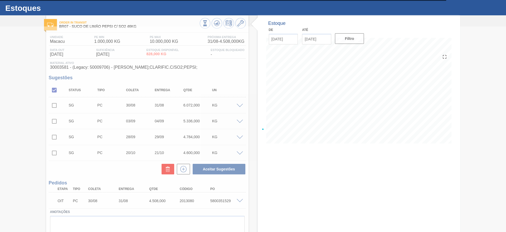
scroll to position [0, 0]
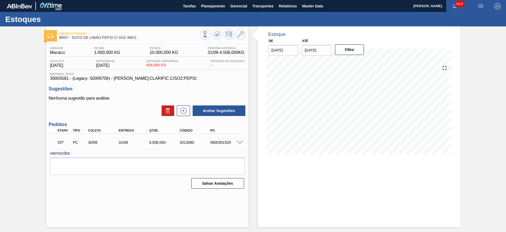
click at [239, 141] on span at bounding box center [240, 142] width 6 height 4
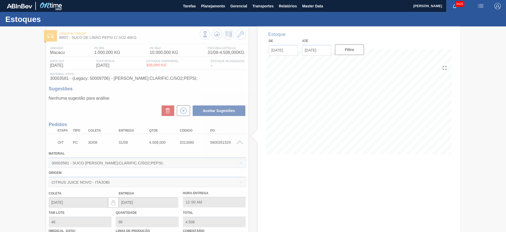
click at [183, 110] on div at bounding box center [253, 128] width 506 height 205
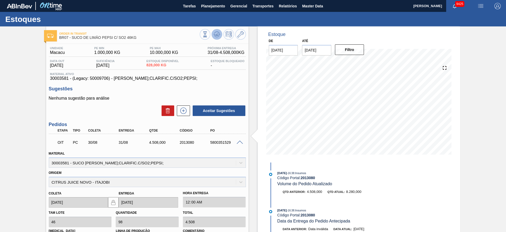
click at [219, 35] on icon at bounding box center [217, 34] width 6 height 6
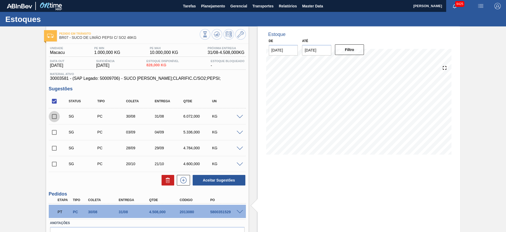
click at [54, 115] on input "checkbox" at bounding box center [54, 116] width 11 height 11
checkbox input "true"
click at [222, 181] on button "Aceitar Sugestões" at bounding box center [219, 180] width 53 height 11
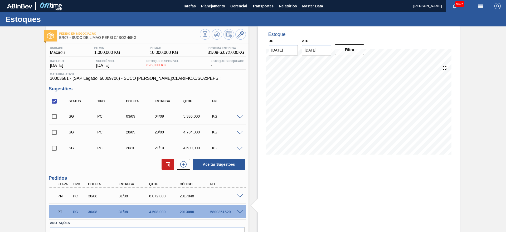
click at [7, 208] on div "Pedido em Negociação BR07 - SUCO DE LIMÃO PEPSI C/ SO2 46KG Unidade Macacu PE M…" at bounding box center [253, 144] width 506 height 236
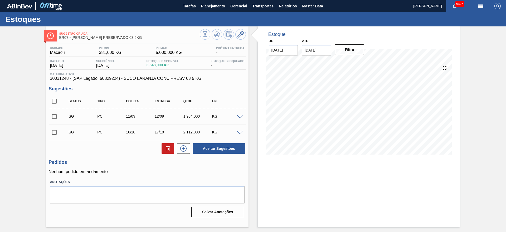
click at [242, 117] on span at bounding box center [240, 117] width 6 height 4
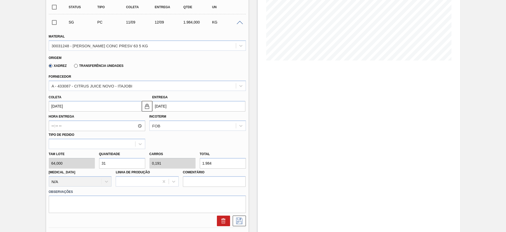
scroll to position [97, 0]
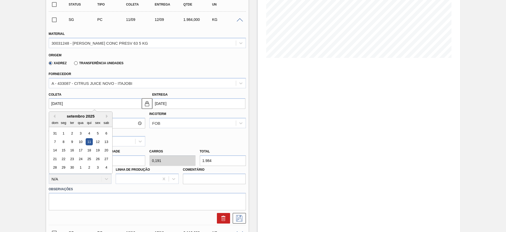
click at [55, 100] on input "[DATE]" at bounding box center [95, 103] width 93 height 11
click at [63, 141] on div "8" at bounding box center [63, 141] width 7 height 7
type input "[DATE]"
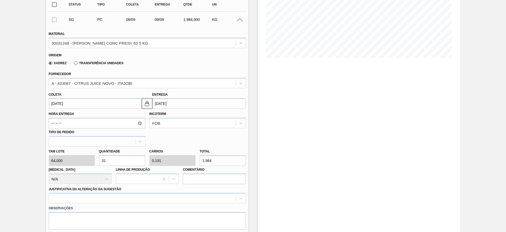
click at [111, 162] on input "31" at bounding box center [122, 160] width 46 height 11
type input "5"
type input "0,031"
type input "320"
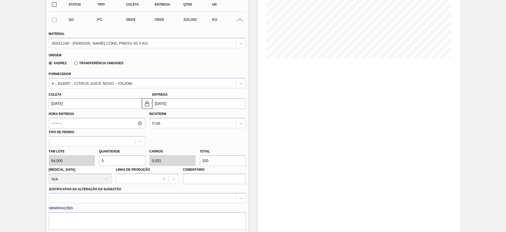
type input "50"
type input "0,309"
type input "3.200"
type input "5"
type input "0,031"
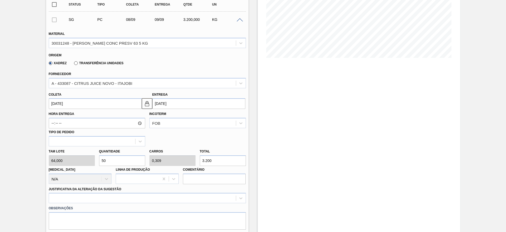
type input "320"
type input "0"
type input "4"
type input "0,025"
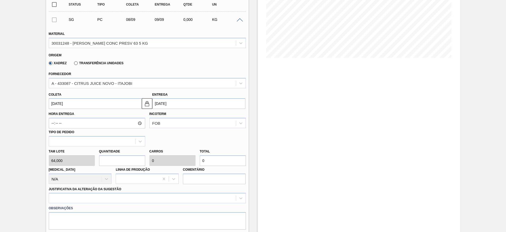
type input "256"
type input "48"
type input "0,296"
type input "3.072"
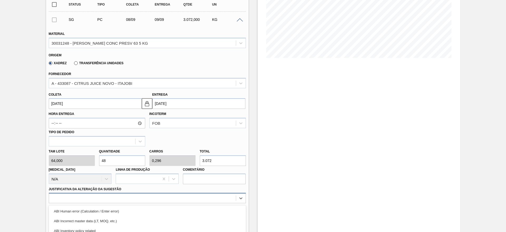
scroll to position [151, 0]
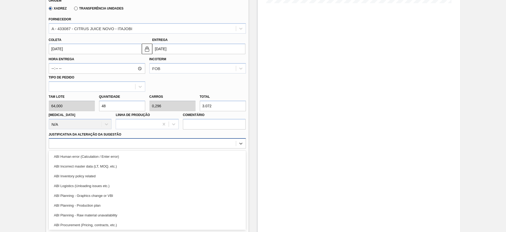
click at [189, 148] on div "option ABI Planning - Graphics change or VBI focused, 5 of 18. 18 results avail…" at bounding box center [147, 143] width 197 height 10
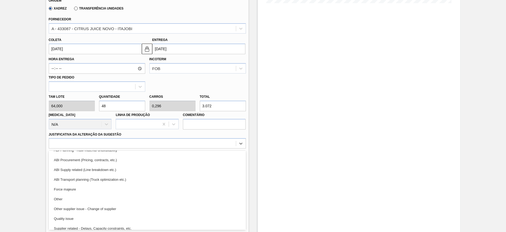
scroll to position [68, 0]
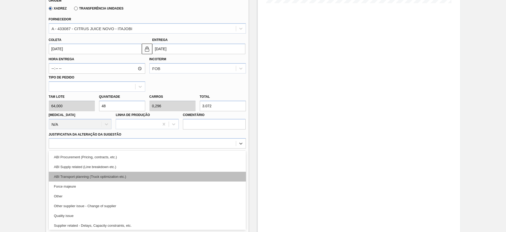
click at [196, 176] on div "ABI Transport planning (Truck optimization etc.)" at bounding box center [147, 176] width 197 height 10
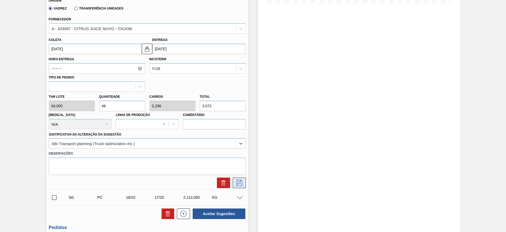
click at [239, 184] on icon at bounding box center [239, 182] width 8 height 6
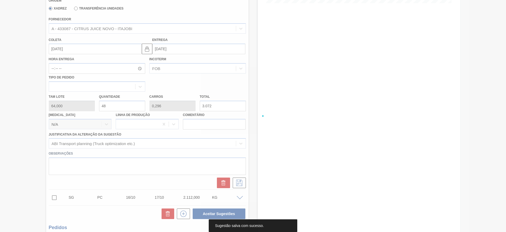
scroll to position [0, 0]
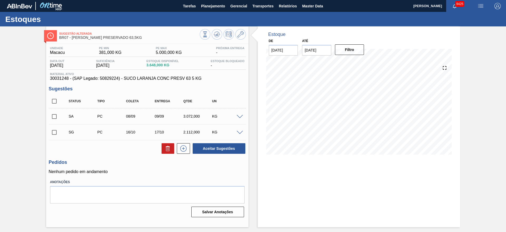
click at [239, 115] on span at bounding box center [240, 117] width 6 height 4
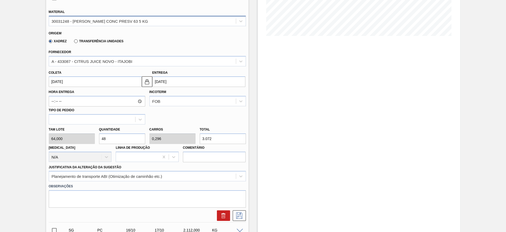
scroll to position [119, 0]
click at [118, 138] on input "48" at bounding box center [122, 137] width 46 height 11
type input "3"
type input "0,019"
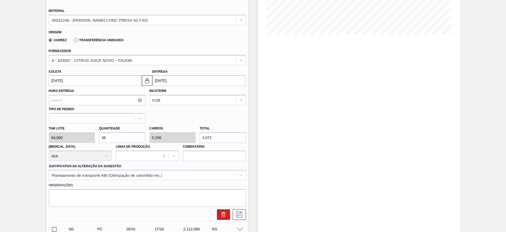
type input "192"
type input "36"
type input "0,222"
type input "2.304"
type input "36"
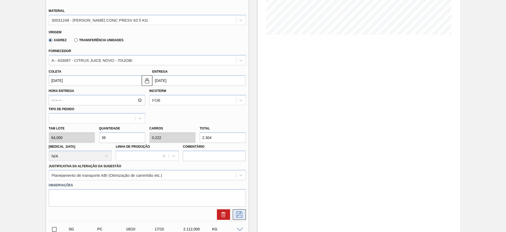
click at [240, 216] on icon at bounding box center [239, 214] width 8 height 6
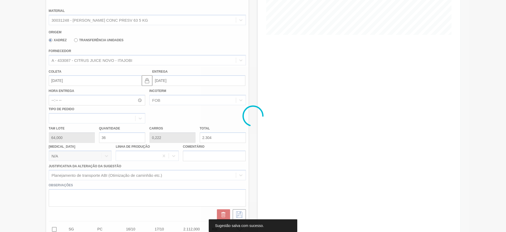
scroll to position [0, 0]
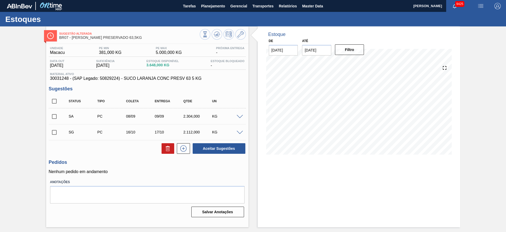
click at [51, 118] on input "checkbox" at bounding box center [54, 116] width 11 height 11
click at [209, 152] on button "Aceitar Sugestões" at bounding box center [219, 148] width 53 height 11
checkbox input "false"
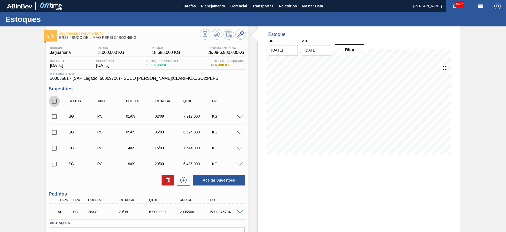
click at [50, 101] on input "checkbox" at bounding box center [54, 100] width 11 height 11
checkbox input "true"
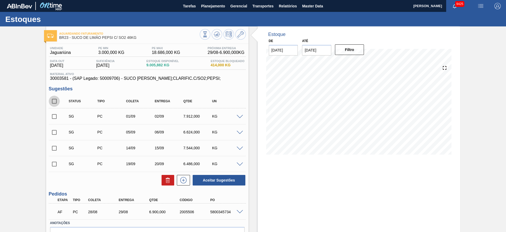
checkbox input "true"
click at [222, 180] on button "Aceitar Sugestões" at bounding box center [219, 180] width 53 height 11
checkbox input "false"
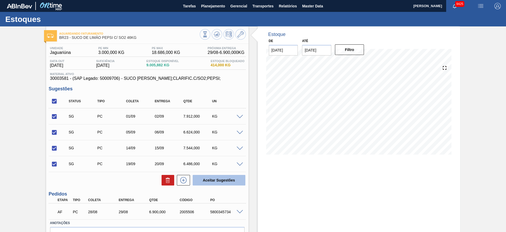
checkbox input "false"
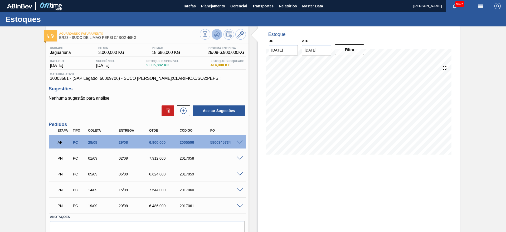
click at [216, 36] on icon at bounding box center [217, 34] width 6 height 6
